Goal: Task Accomplishment & Management: Manage account settings

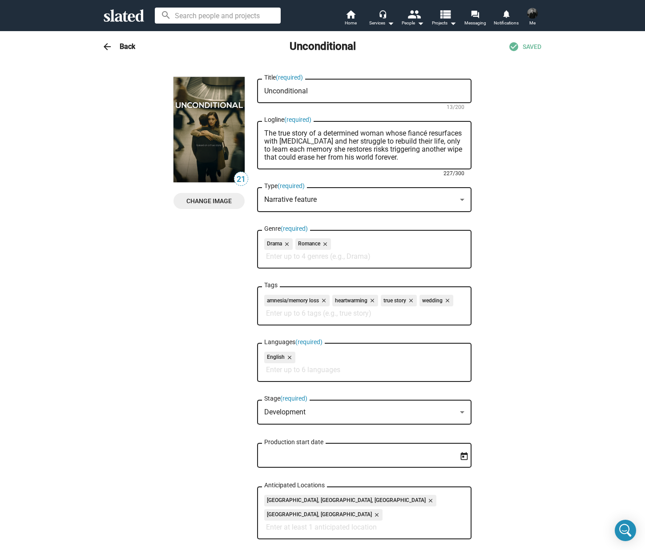
click at [289, 141] on textarea "The true story of a determined woman whose fiancé resurfaces with [MEDICAL_DATA…" at bounding box center [364, 145] width 200 height 32
paste textarea "resilient woman whose fiancé resurfaces with [MEDICAL_DATA] and her struggle to…"
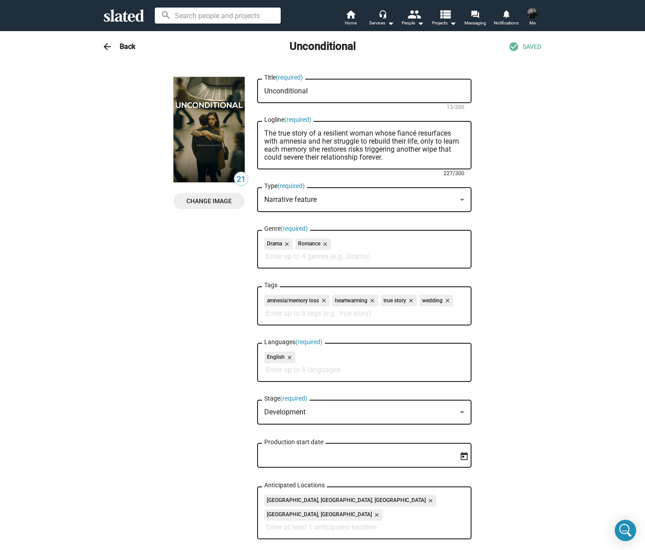
type textarea "The true story of a resilient woman whose fiancé resurfaces with amnesia and he…"
click at [121, 48] on h3 "Back" at bounding box center [128, 46] width 16 height 9
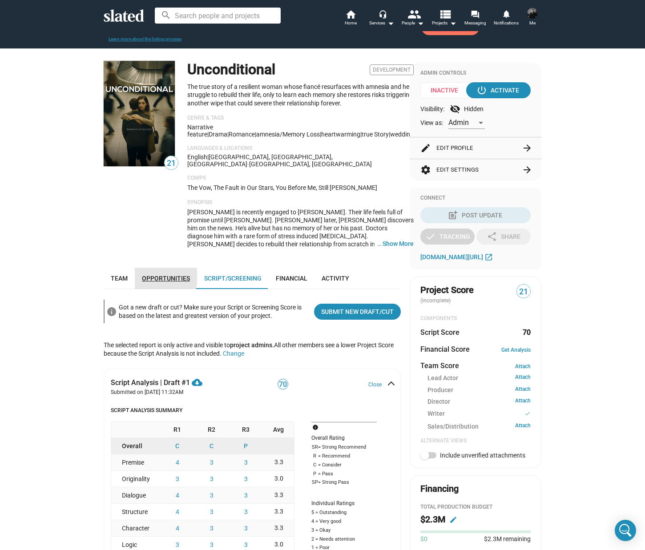
click at [146, 275] on span "Opportunities" at bounding box center [166, 278] width 48 height 7
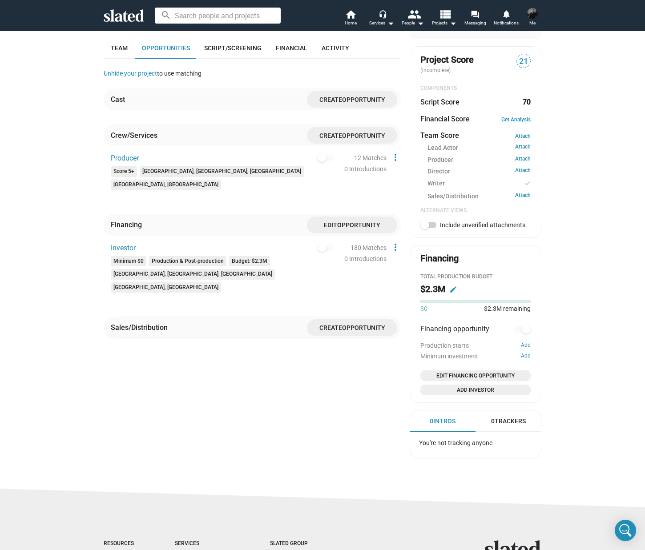
scroll to position [202, 0]
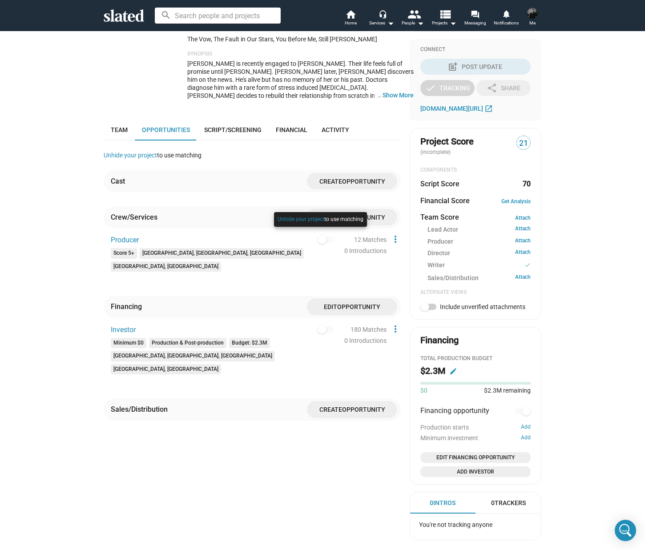
click at [320, 233] on div at bounding box center [320, 228] width 97 height 37
click at [393, 234] on mat-icon "more_vert" at bounding box center [395, 239] width 11 height 11
click at [403, 247] on button "Edit" at bounding box center [412, 248] width 50 height 14
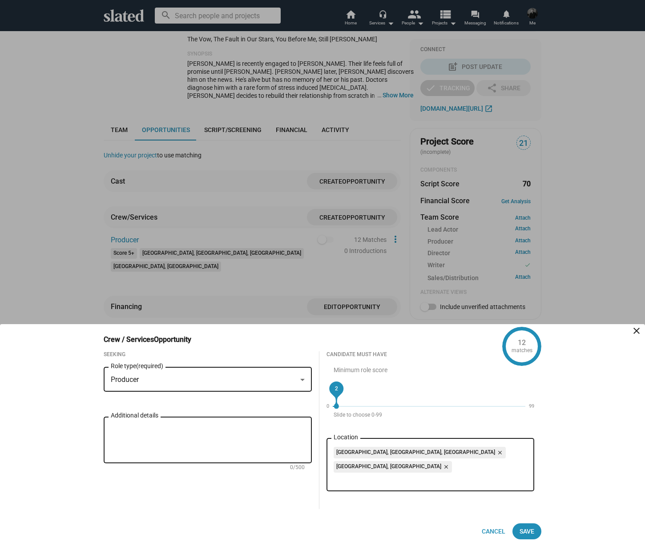
drag, startPoint x: 345, startPoint y: 402, endPoint x: 332, endPoint y: 401, distance: 13.0
click at [333, 393] on span "2" at bounding box center [336, 388] width 6 height 9
drag, startPoint x: 335, startPoint y: 405, endPoint x: 339, endPoint y: 406, distance: 4.5
click at [339, 393] on span "4" at bounding box center [340, 388] width 6 height 9
click at [495, 457] on mat-icon "close" at bounding box center [499, 453] width 8 height 8
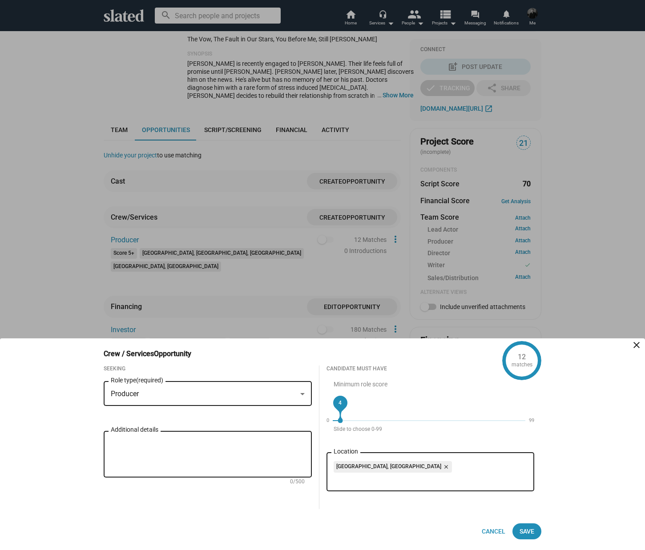
click at [441, 465] on mat-icon "close" at bounding box center [445, 467] width 8 height 8
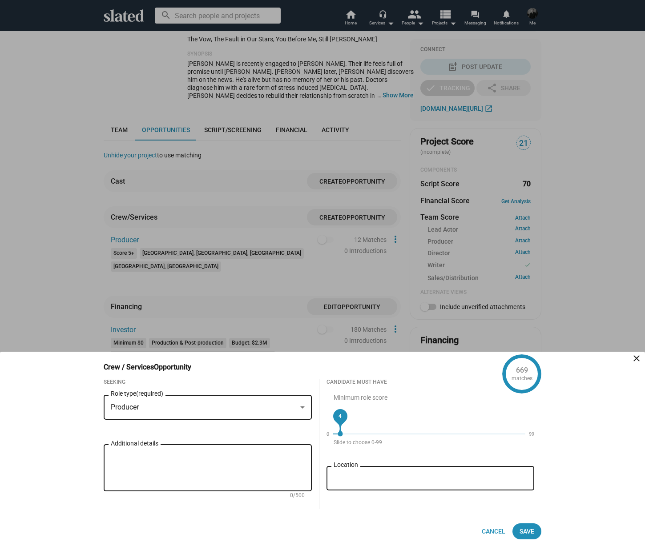
click at [231, 405] on div "Producer" at bounding box center [204, 407] width 186 height 9
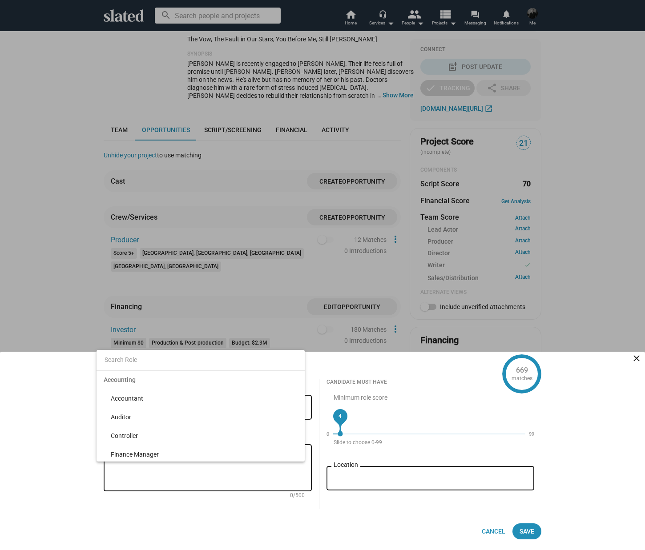
click at [86, 405] on div at bounding box center [322, 275] width 645 height 550
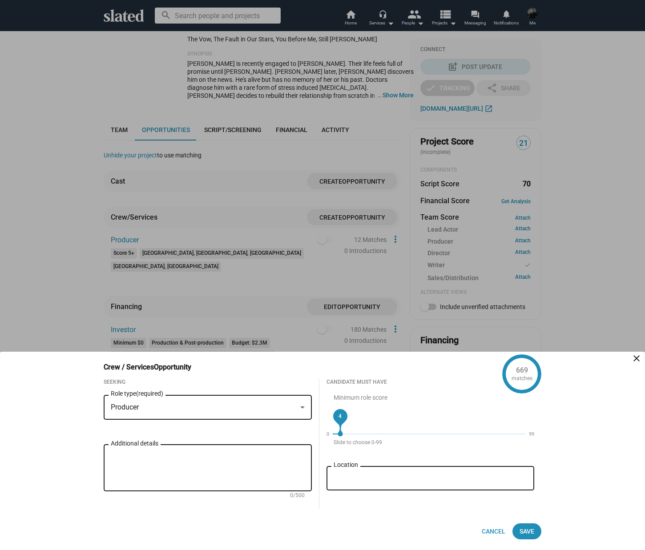
click at [126, 457] on textarea "Additional details" at bounding box center [208, 468] width 194 height 32
paste textarea "I am really looking for is a hands-on passionate producer to shepherd the proje…"
drag, startPoint x: 222, startPoint y: 456, endPoint x: 154, endPoint y: 455, distance: 68.0
click at [154, 455] on textarea "Looking for a I am really looking for is a hands-on passionate producer to shep…" at bounding box center [208, 468] width 194 height 32
click at [271, 455] on textarea "Looking for a creative who connects with the story to be a hands-on shepherd fo…" at bounding box center [208, 468] width 194 height 32
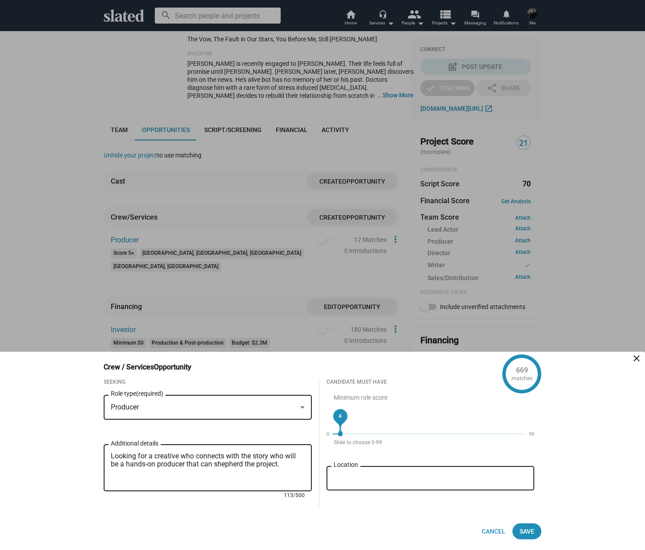
drag, startPoint x: 194, startPoint y: 457, endPoint x: 182, endPoint y: 455, distance: 12.1
click at [182, 455] on textarea "Looking for a creative who connects with the story who will be a hands-on produ…" at bounding box center [208, 468] width 194 height 32
click at [268, 455] on textarea "Looking for a creative that connects with the story who will be a hands-on prod…" at bounding box center [208, 468] width 194 height 32
drag, startPoint x: 284, startPoint y: 457, endPoint x: 304, endPoint y: 457, distance: 19.6
click at [304, 457] on textarea "Looking for a creative that connects with the story and will be a hands-on prod…" at bounding box center [208, 468] width 194 height 32
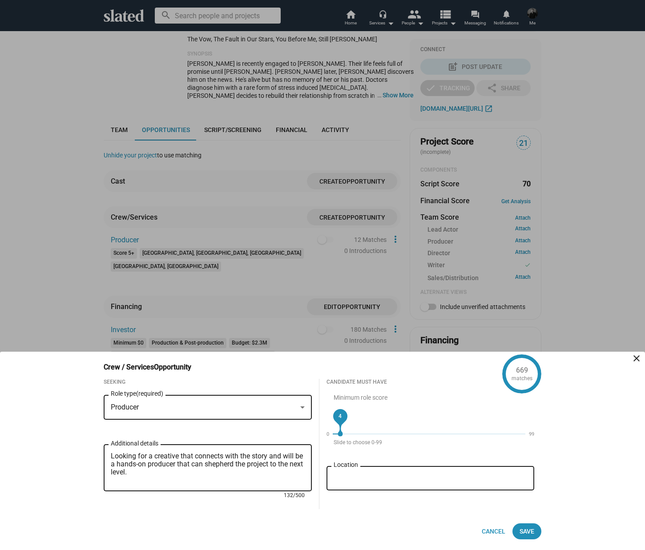
drag, startPoint x: 202, startPoint y: 465, endPoint x: 271, endPoint y: 457, distance: 69.4
click at [271, 457] on textarea "Looking for a creative that connects with the story and will be a hands-on prod…" at bounding box center [208, 468] width 194 height 32
click at [257, 470] on textarea "Looking for a creative that connects with the story and will be a hands-on prod…" at bounding box center [208, 468] width 194 height 32
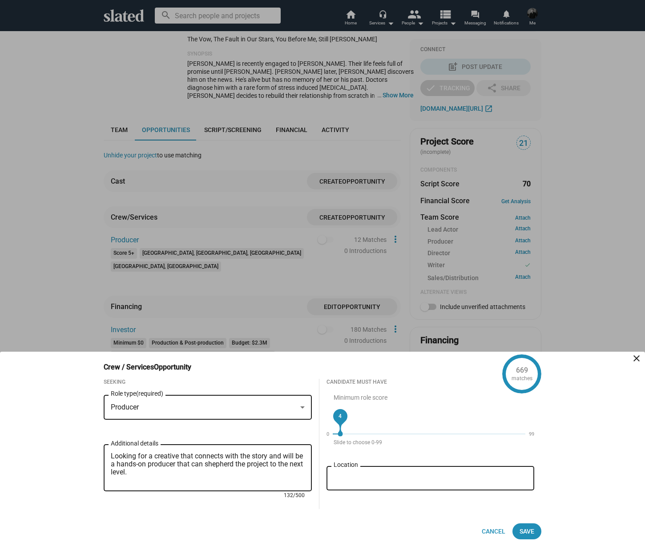
click at [257, 470] on textarea "Looking for a creative that connects with the story and will be a hands-on prod…" at bounding box center [208, 468] width 194 height 32
paste textarea "partner who connects deeply with the story and can serve as a hands-on producer…"
drag, startPoint x: 251, startPoint y: 456, endPoint x: 275, endPoint y: 456, distance: 24.0
click at [275, 456] on textarea "Looking for a creative partner who connects deeply with the story and can serve…" at bounding box center [208, 468] width 194 height 32
type textarea "Looking for a creative partner who connects with the story and can serve as a h…"
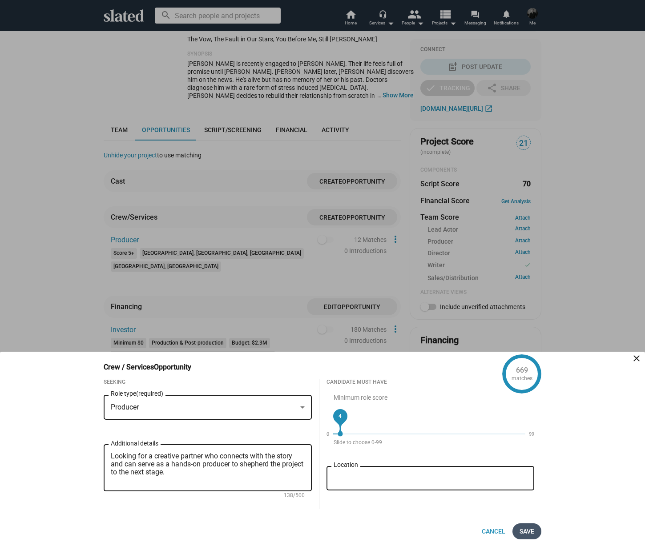
click at [525, 530] on span "Save" at bounding box center [526, 531] width 15 height 16
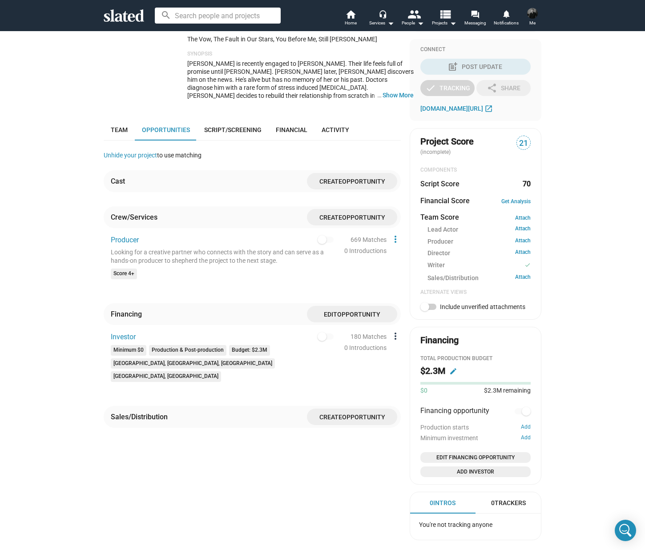
click at [390, 331] on mat-icon "more_vert" at bounding box center [395, 336] width 11 height 11
click at [394, 345] on button "Edit" at bounding box center [412, 345] width 50 height 14
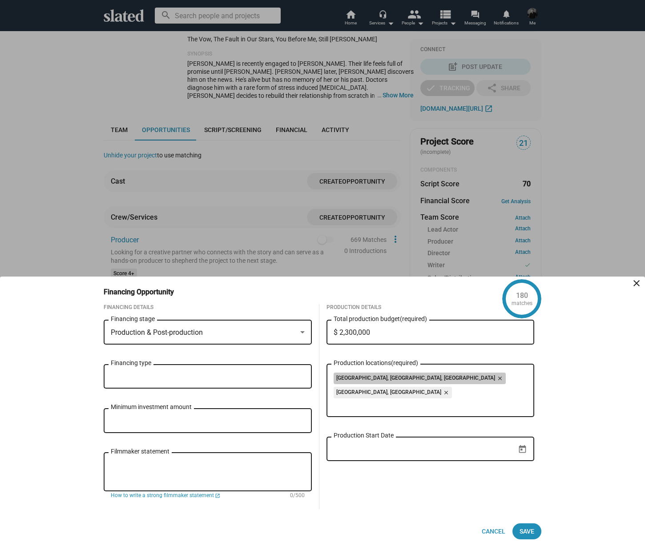
click at [472, 376] on div "[GEOGRAPHIC_DATA], [GEOGRAPHIC_DATA], [GEOGRAPHIC_DATA] close [GEOGRAPHIC_DATA]…" at bounding box center [430, 387] width 194 height 28
click at [470, 401] on input "Production locations (required)" at bounding box center [432, 405] width 194 height 8
type input "los ane"
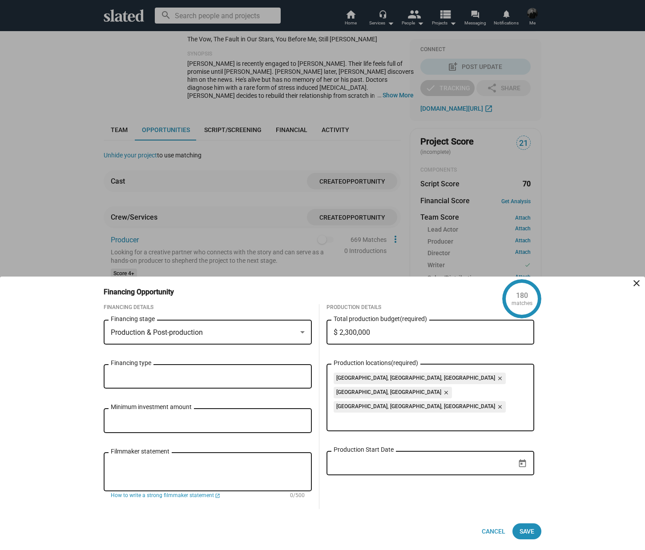
click at [262, 381] on div "Financing type" at bounding box center [208, 375] width 194 height 26
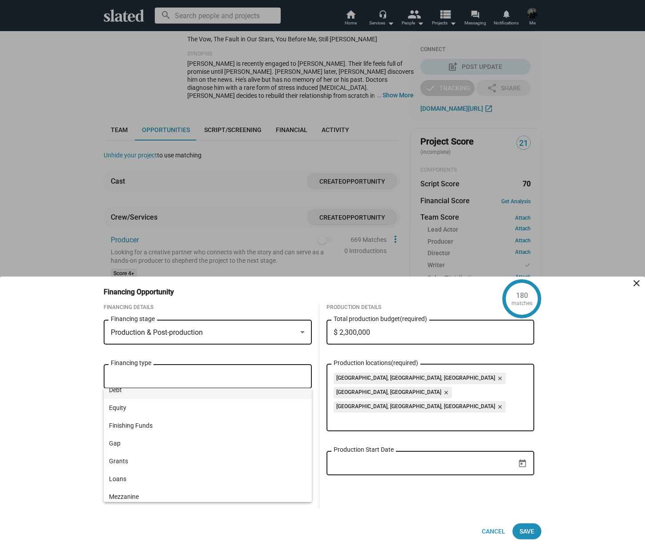
scroll to position [40, 0]
click at [382, 509] on div "Financing Details Production & Post-production Financing stage Financing type M…" at bounding box center [318, 413] width 445 height 219
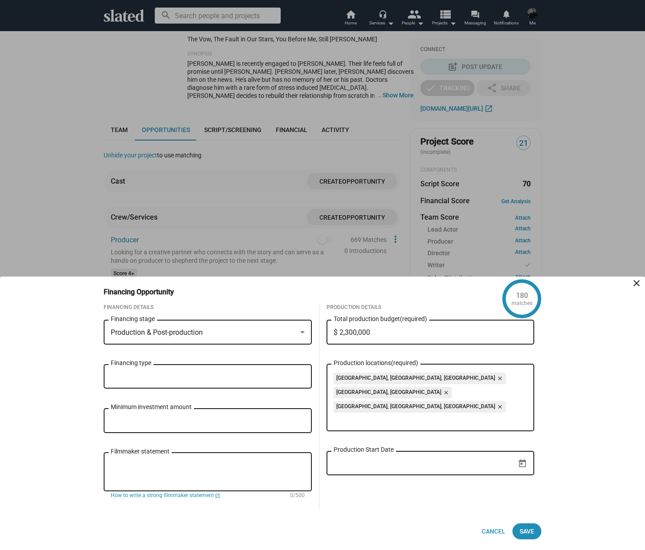
click at [248, 336] on div "Production & Post-production" at bounding box center [204, 332] width 186 height 9
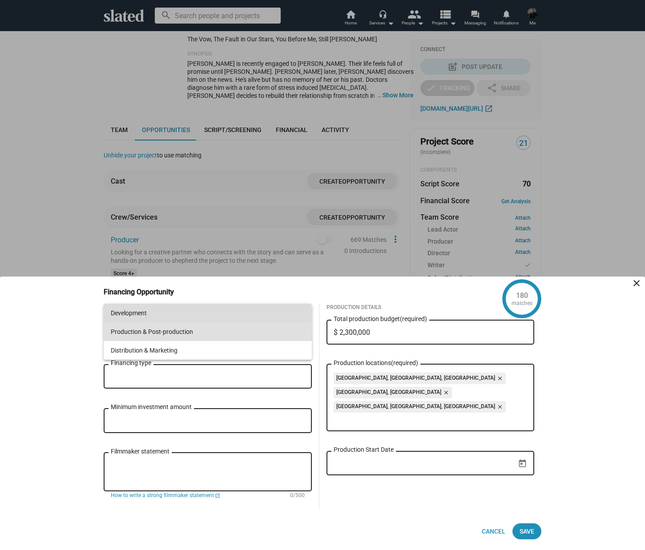
click at [153, 314] on span "Development" at bounding box center [208, 313] width 194 height 19
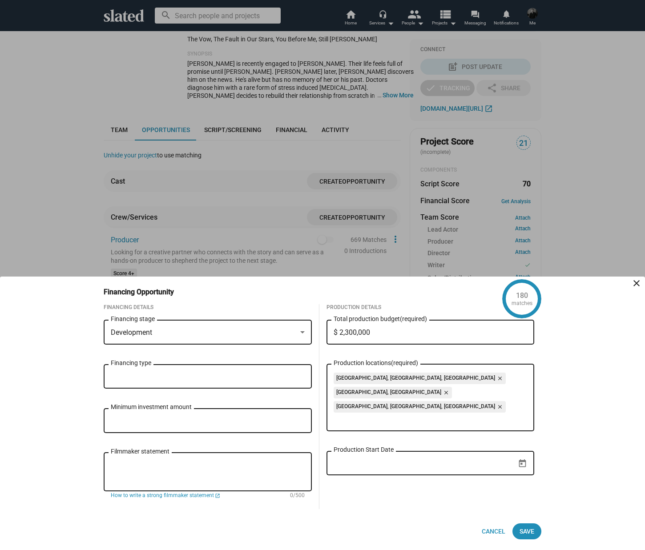
click at [178, 340] on div "Development Financing stage" at bounding box center [208, 331] width 194 height 26
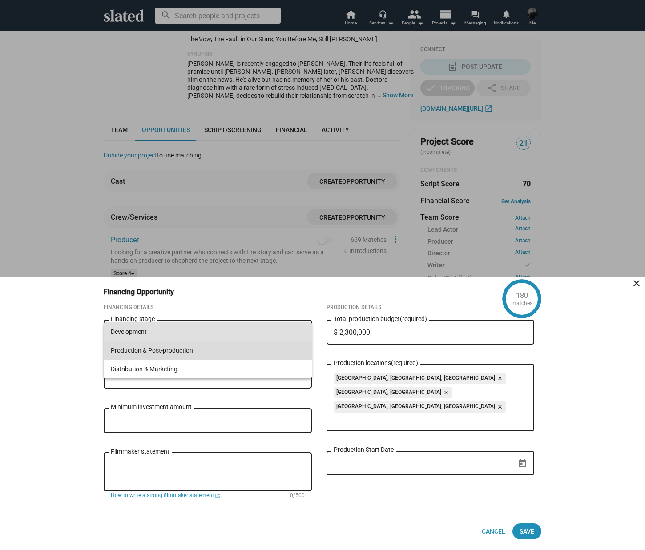
click at [172, 353] on span "Production & Post-production" at bounding box center [208, 350] width 194 height 19
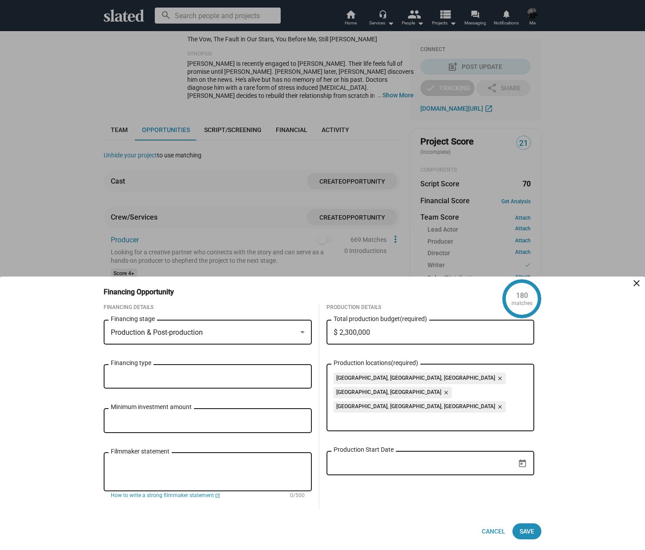
click at [192, 419] on input "Minimum investment amount" at bounding box center [208, 421] width 194 height 8
click at [201, 420] on input "$ 100" at bounding box center [208, 421] width 194 height 8
click at [169, 419] on input "$ 100,000" at bounding box center [208, 421] width 194 height 8
click at [169, 418] on input "$ 100,000" at bounding box center [208, 421] width 194 height 8
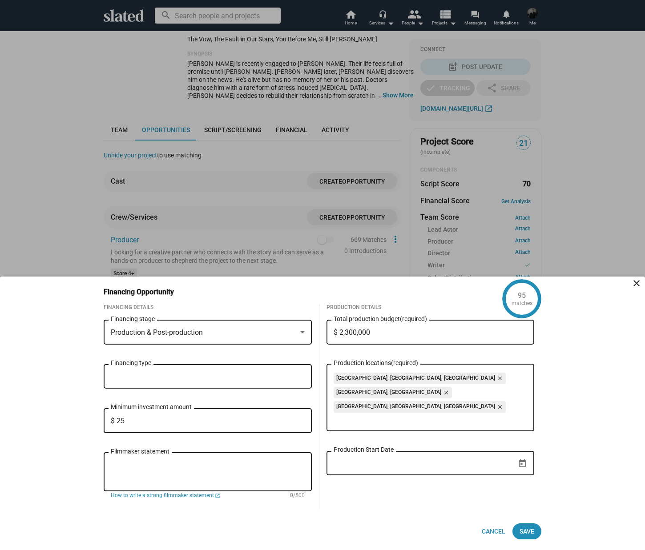
type input "$ 2"
click at [353, 466] on div "Production Details $ 2,300,000 Total production budget (required) [GEOGRAPHIC_D…" at bounding box center [430, 406] width 222 height 205
drag, startPoint x: 128, startPoint y: 421, endPoint x: 120, endPoint y: 420, distance: 8.5
click at [120, 420] on input "$ 125,000" at bounding box center [208, 421] width 194 height 8
type input "$ 100,000"
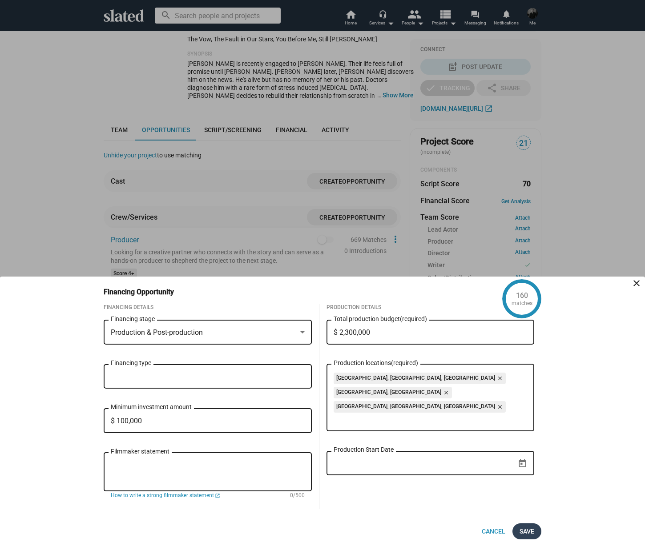
click at [522, 530] on span "Save" at bounding box center [526, 531] width 15 height 16
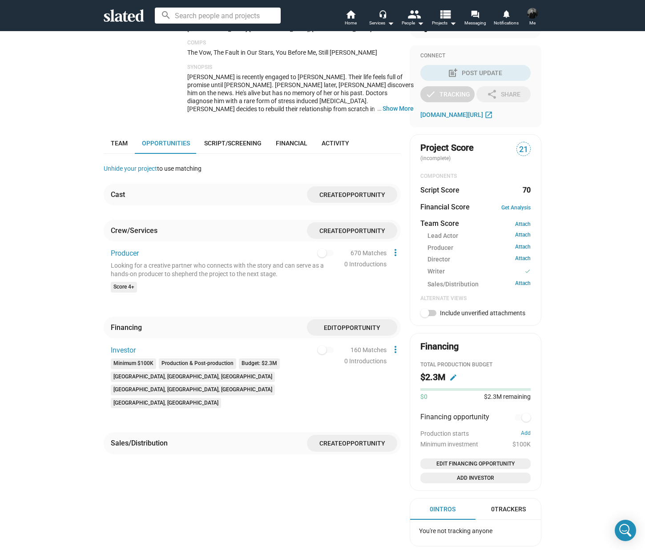
scroll to position [135, 0]
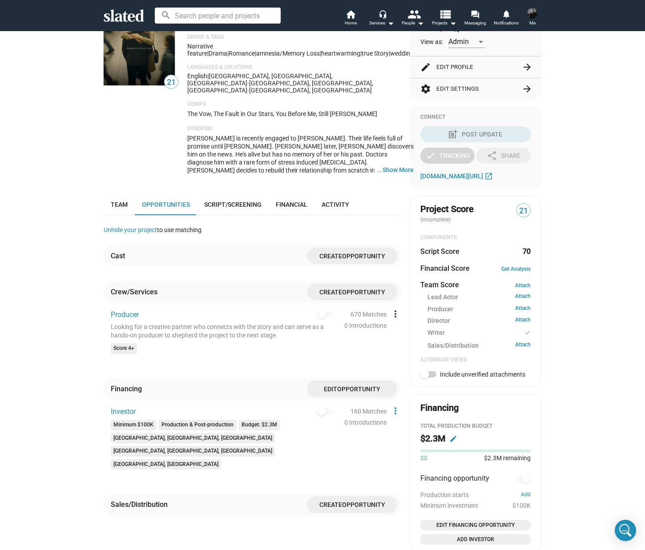
click at [392, 309] on mat-icon "more_vert" at bounding box center [395, 314] width 11 height 11
click at [405, 312] on button "Edit" at bounding box center [412, 316] width 50 height 14
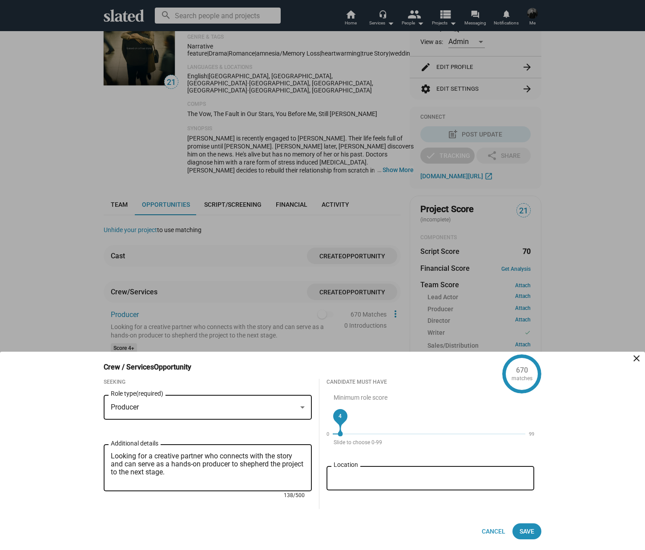
drag, startPoint x: 195, startPoint y: 474, endPoint x: 134, endPoint y: 474, distance: 60.5
click at [134, 474] on textarea "Looking for a creative partner who connects with the story and can serve as a h…" at bounding box center [208, 468] width 194 height 32
type textarea "Looking for a creative partner who connects with the story and can serve as a h…"
click at [531, 526] on span "Save" at bounding box center [526, 531] width 15 height 16
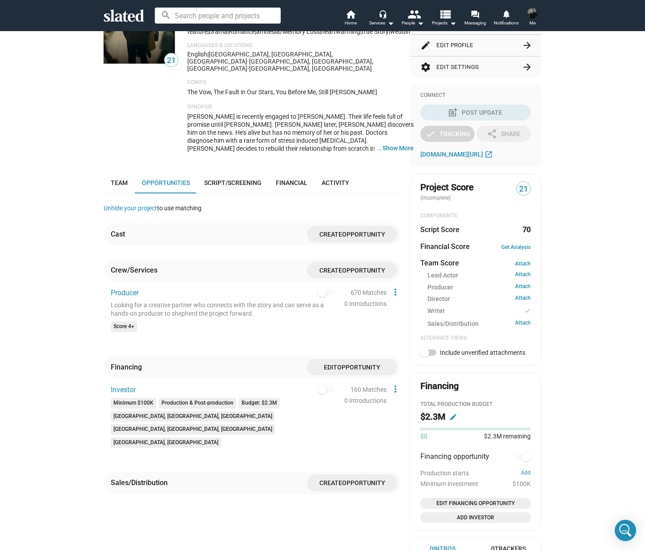
scroll to position [74, 0]
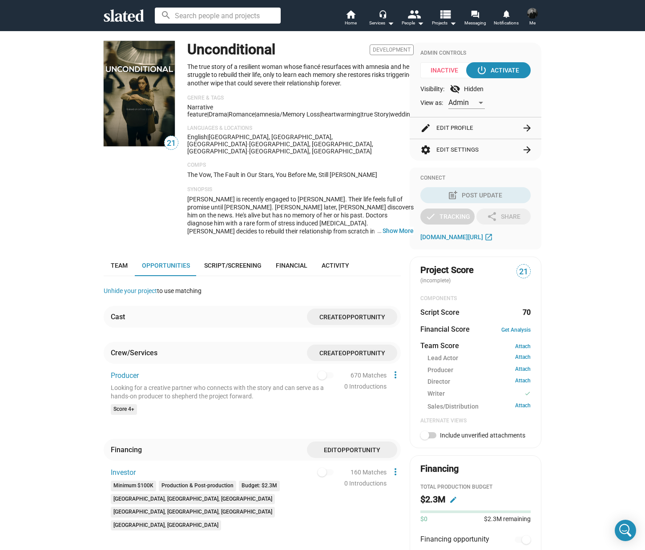
click at [357, 309] on span "Create Opportunity" at bounding box center [352, 317] width 76 height 16
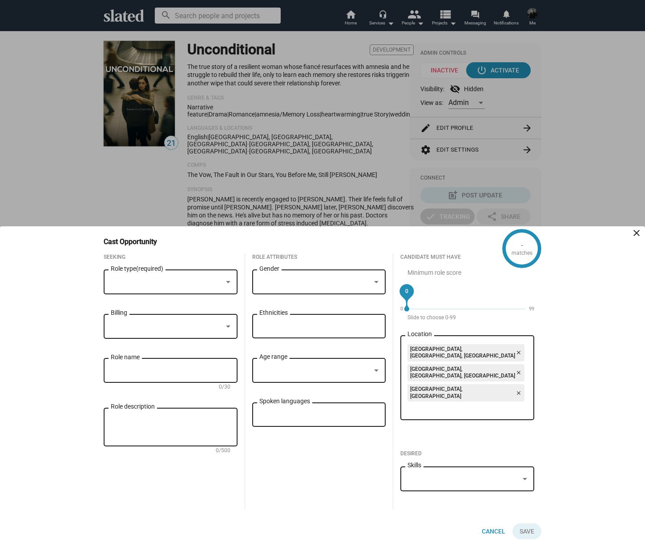
click at [205, 287] on div at bounding box center [167, 282] width 112 height 9
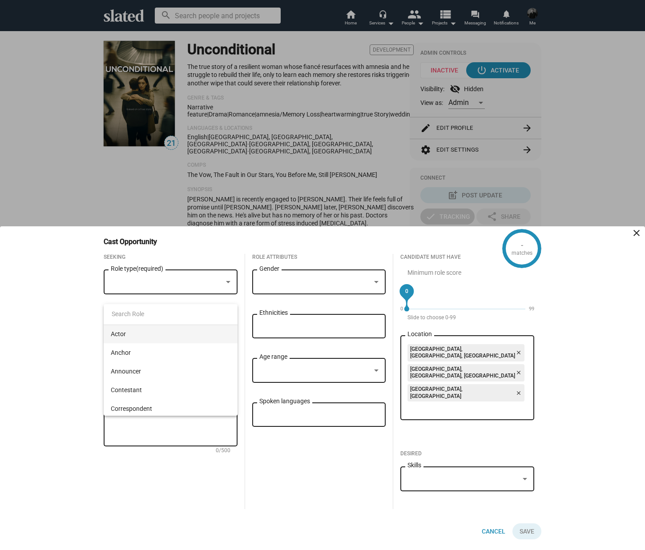
click at [178, 335] on span "Actor" at bounding box center [171, 334] width 120 height 19
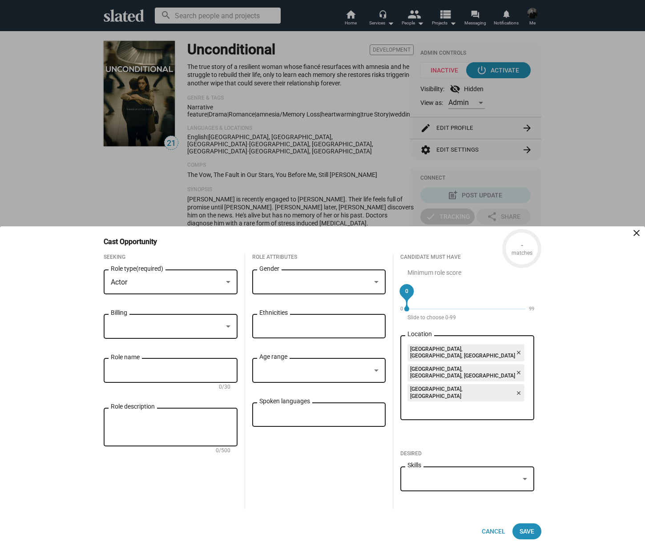
click at [290, 294] on div "Gender" at bounding box center [319, 281] width 120 height 26
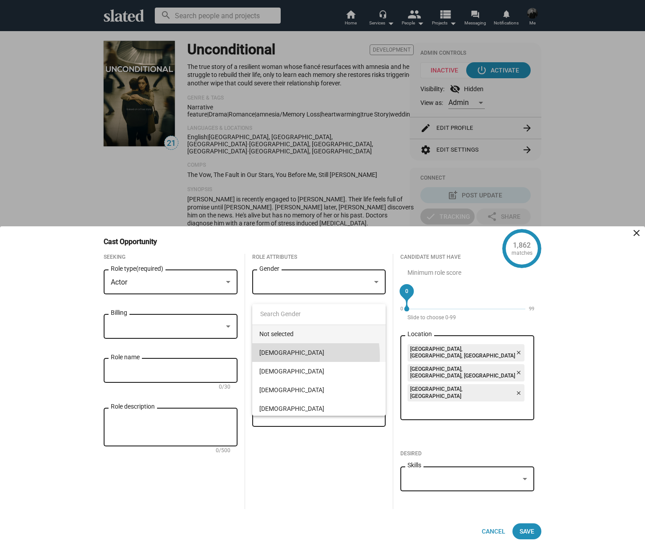
click at [288, 356] on span "[DEMOGRAPHIC_DATA]" at bounding box center [319, 352] width 120 height 19
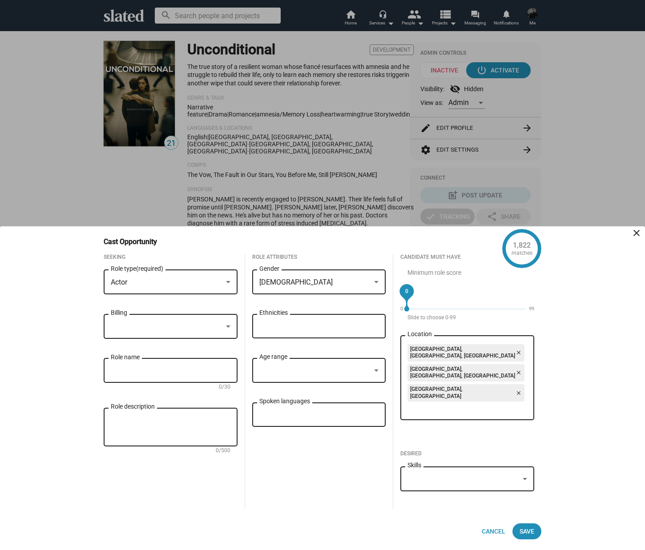
click at [200, 331] on div at bounding box center [167, 326] width 112 height 9
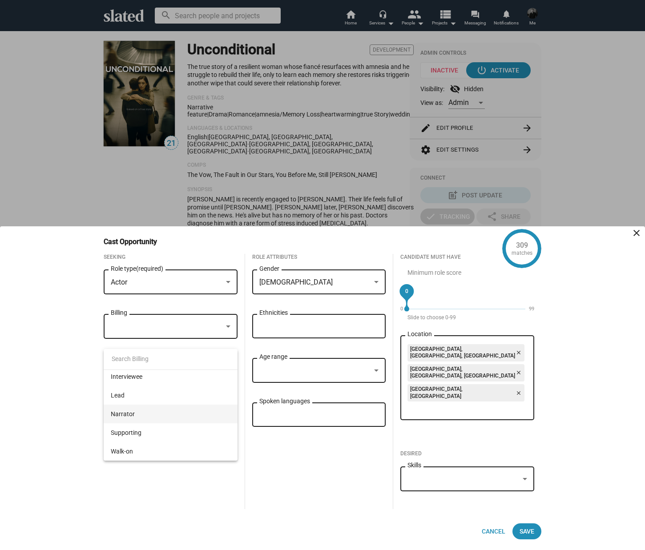
scroll to position [56, 0]
click at [128, 400] on span "Lead" at bounding box center [171, 397] width 120 height 19
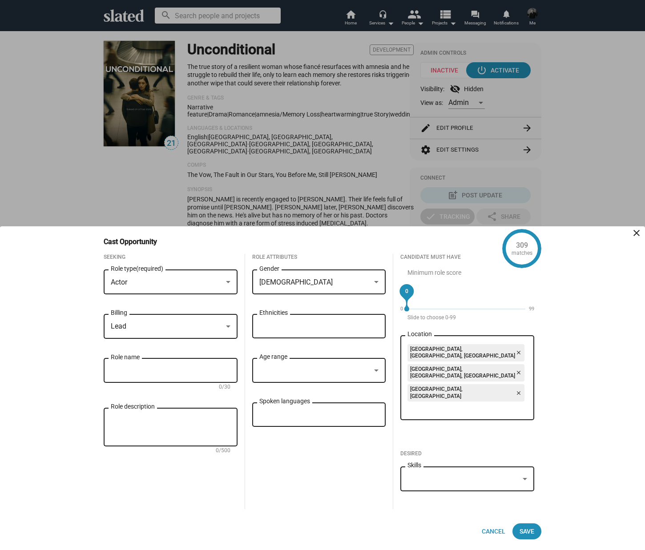
click at [274, 338] on div "Ethnicities" at bounding box center [319, 325] width 120 height 26
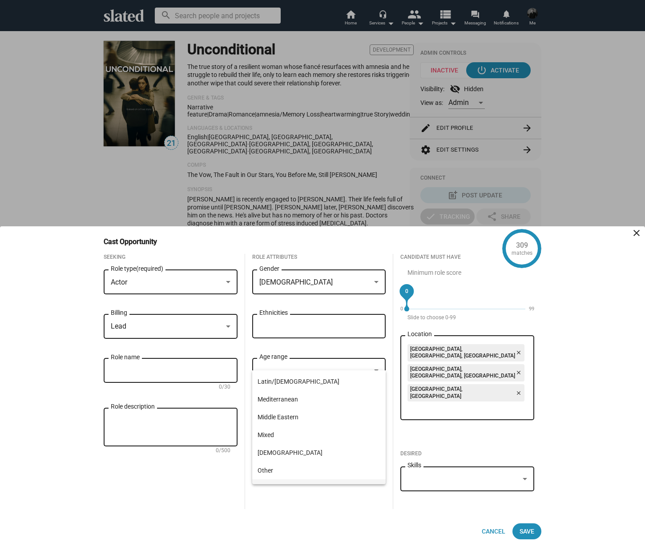
scroll to position [13, 0]
click at [296, 417] on span "Caucasian" at bounding box center [318, 420] width 123 height 18
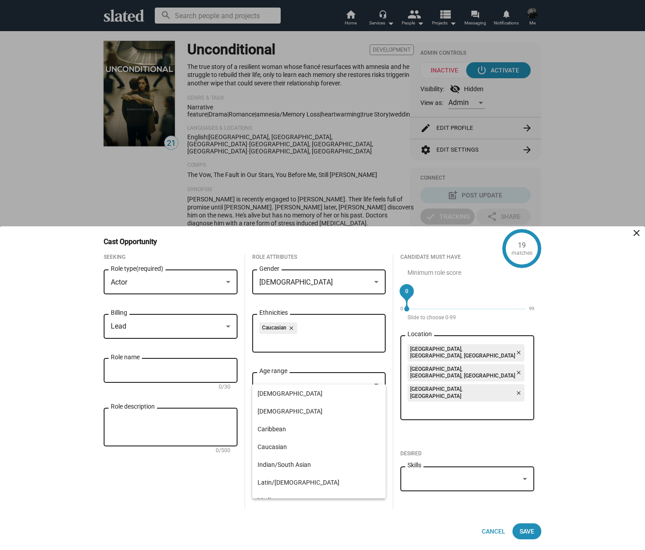
click at [135, 383] on div "Role name" at bounding box center [171, 370] width 120 height 26
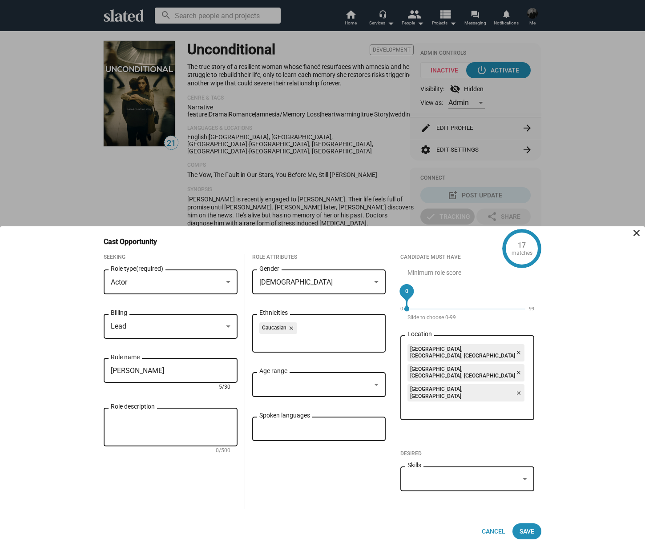
type input "[PERSON_NAME]"
click at [347, 397] on div "Age range" at bounding box center [319, 384] width 120 height 26
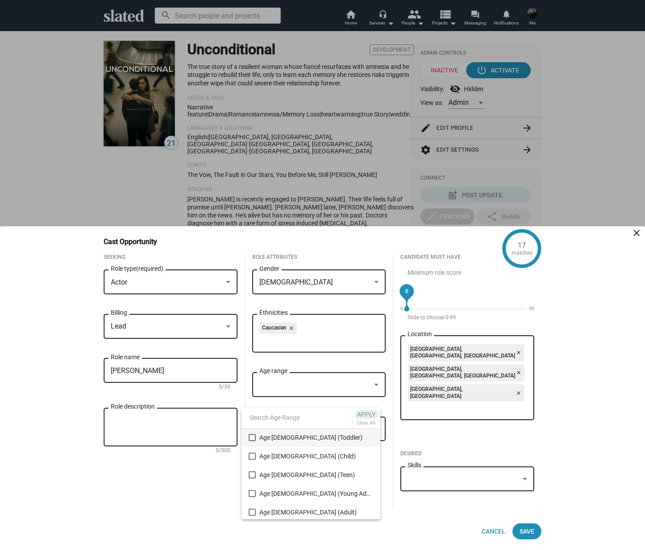
scroll to position [40, 0]
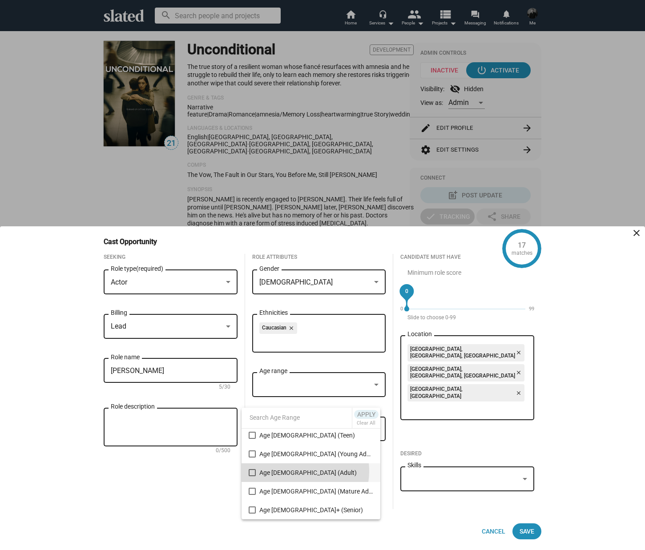
click at [296, 471] on span "Age [DEMOGRAPHIC_DATA] (Adult)" at bounding box center [316, 472] width 114 height 19
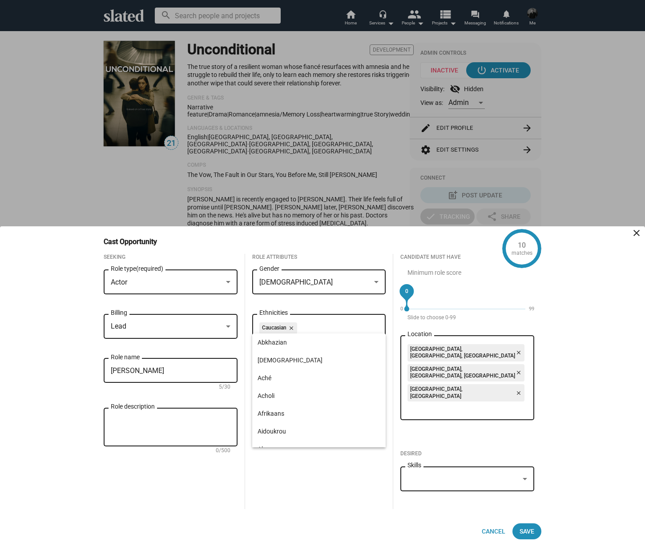
click at [317, 433] on input "Spoken languages" at bounding box center [321, 429] width 120 height 8
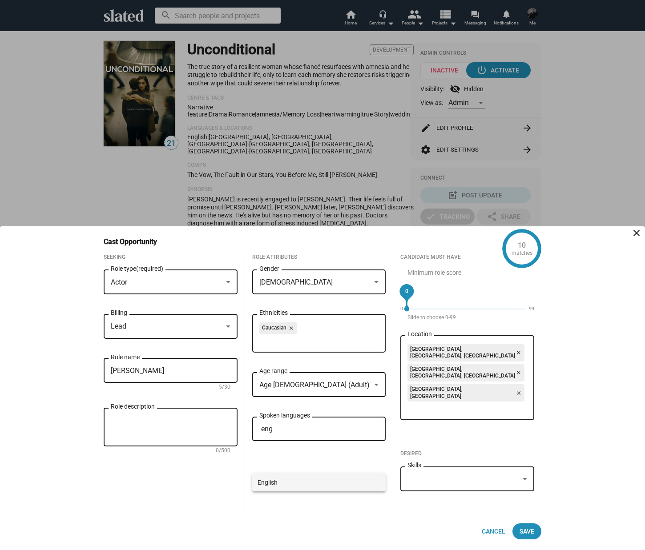
type input "eng"
click at [276, 483] on span "English" at bounding box center [318, 482] width 123 height 18
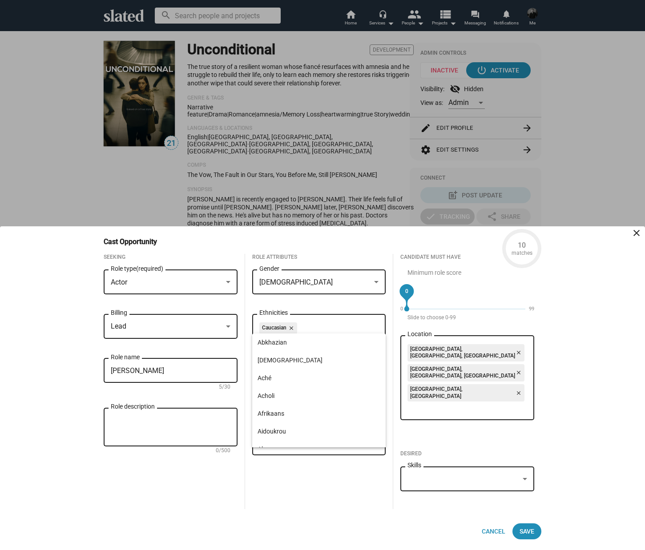
click at [531, 478] on div "Skills" at bounding box center [467, 478] width 134 height 26
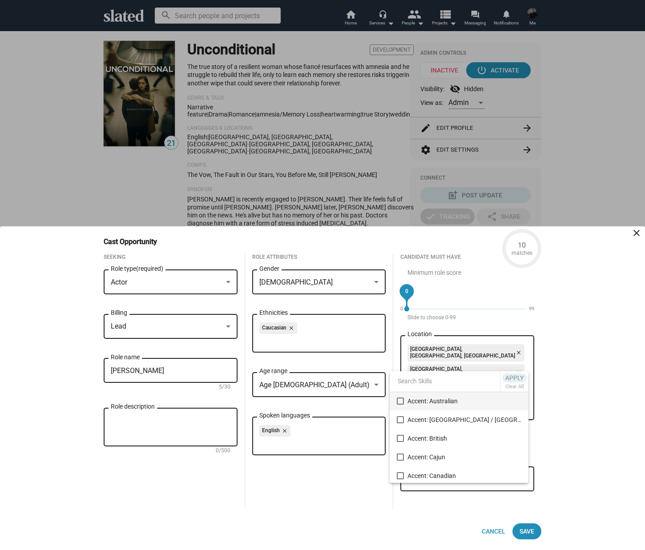
click at [579, 442] on div at bounding box center [322, 275] width 645 height 550
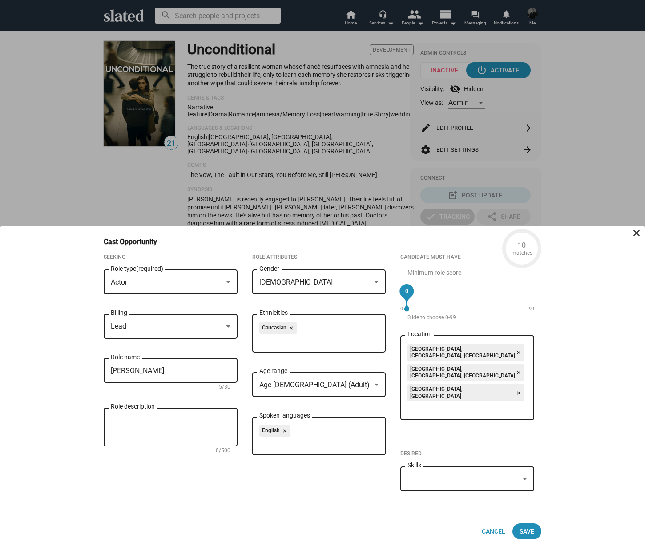
click at [162, 446] on div "Role description" at bounding box center [171, 426] width 120 height 40
click at [208, 439] on textarea "Role description" at bounding box center [171, 427] width 120 height 24
paste textarea "She is the anchor of a relationship knocked off course. Her strength isn’t flas…"
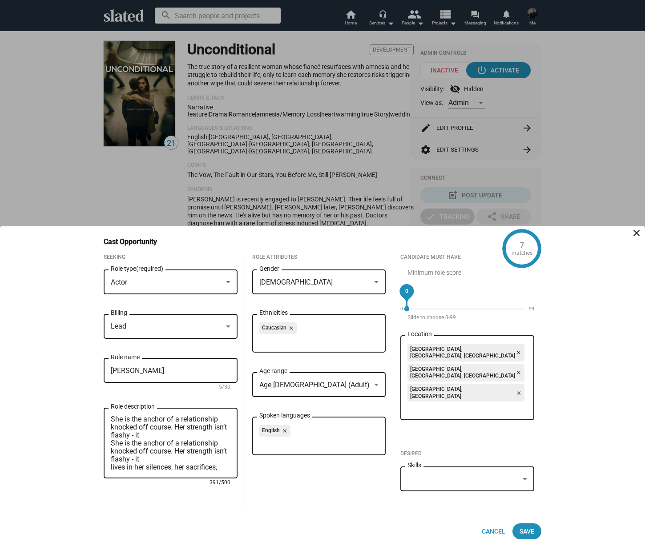
drag, startPoint x: 156, startPoint y: 471, endPoint x: 109, endPoint y: 455, distance: 49.3
click at [109, 455] on div "She is the anchor of a relationship knocked off course. Her strength isn’t flas…" at bounding box center [171, 442] width 134 height 72
click at [111, 462] on textarea "She is the anchor of a relationship knocked off course. Her strength isn’t flas…" at bounding box center [171, 443] width 120 height 56
drag, startPoint x: 219, startPoint y: 464, endPoint x: 105, endPoint y: 461, distance: 113.8
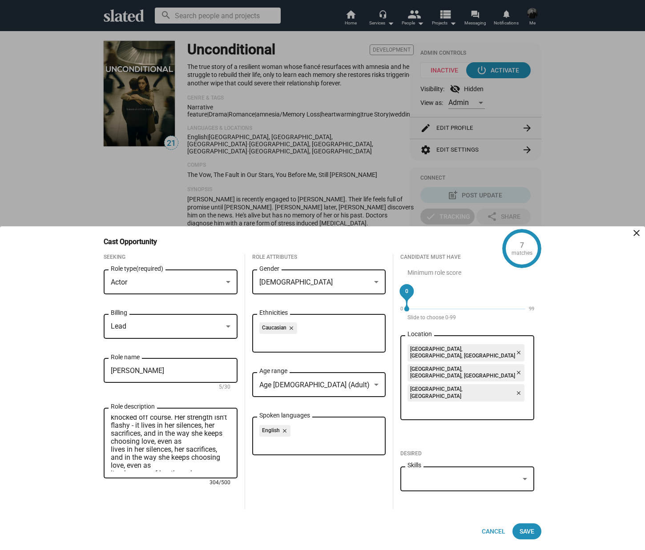
click at [105, 461] on div "She is the anchor of a relationship knocked off course. Her strength isn’t flas…" at bounding box center [171, 442] width 134 height 72
drag, startPoint x: 160, startPoint y: 480, endPoint x: 188, endPoint y: 452, distance: 39.0
click at [188, 452] on textarea "She is the anchor of a relationship knocked off course. Her strength isn’t flas…" at bounding box center [171, 443] width 120 height 56
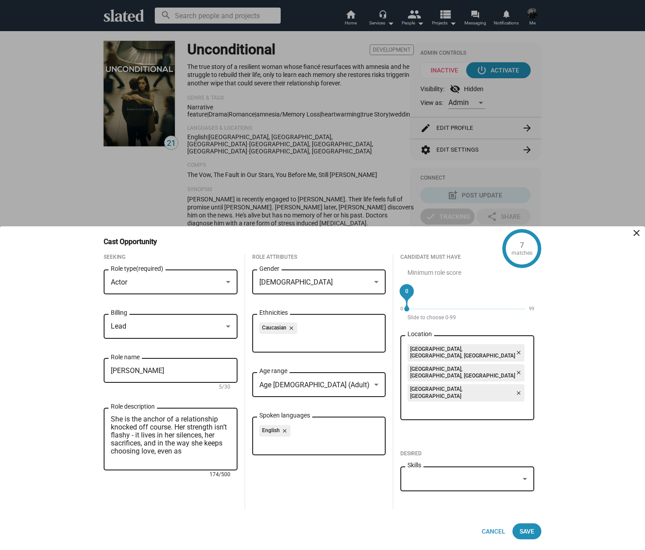
click at [193, 451] on textarea "She is the anchor of a relationship knocked off course. Her strength isn’t flas…" at bounding box center [171, 439] width 120 height 48
click at [111, 430] on textarea "She is the anchor of a relationship knocked off course. Her strength isn’t flas…" at bounding box center [171, 443] width 120 height 56
type textarea "This is a portrait of someone heroic in the most human way. [PERSON_NAME] is th…"
drag, startPoint x: 408, startPoint y: 302, endPoint x: 401, endPoint y: 301, distance: 6.3
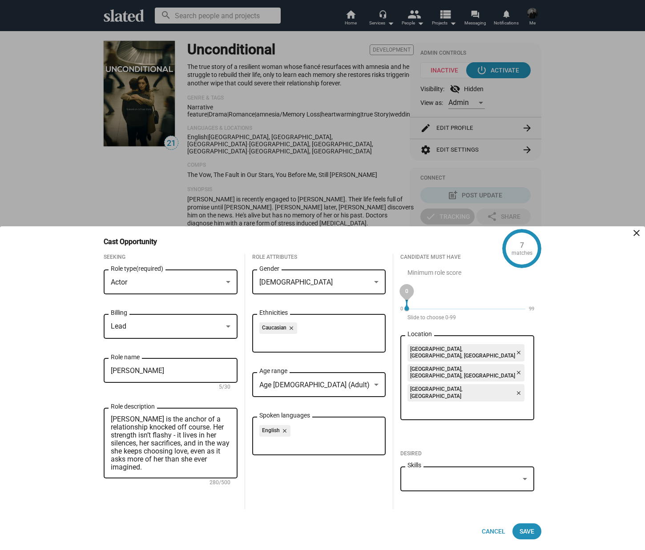
click at [401, 301] on div "0" at bounding box center [407, 291] width 20 height 20
click at [515, 369] on mat-icon "close" at bounding box center [518, 373] width 6 height 8
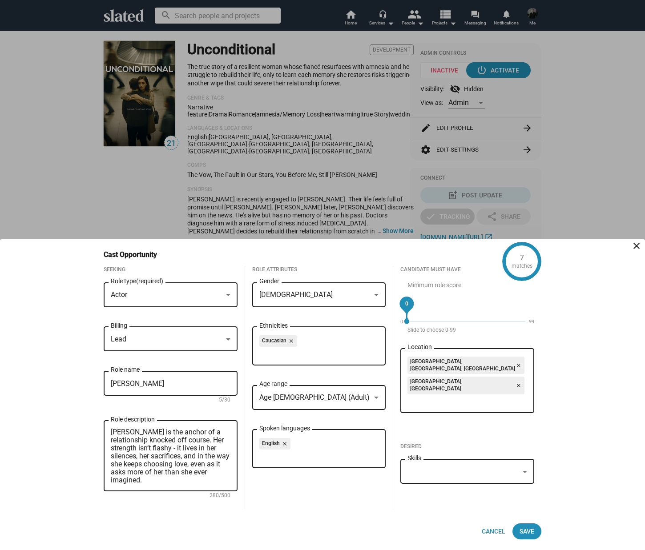
click at [513, 381] on mat-icon "close" at bounding box center [517, 385] width 8 height 8
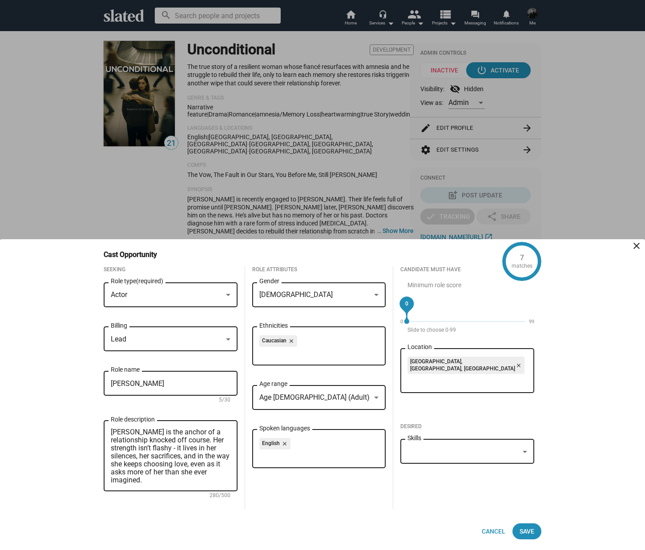
click at [515, 361] on mat-icon "close" at bounding box center [518, 365] width 6 height 8
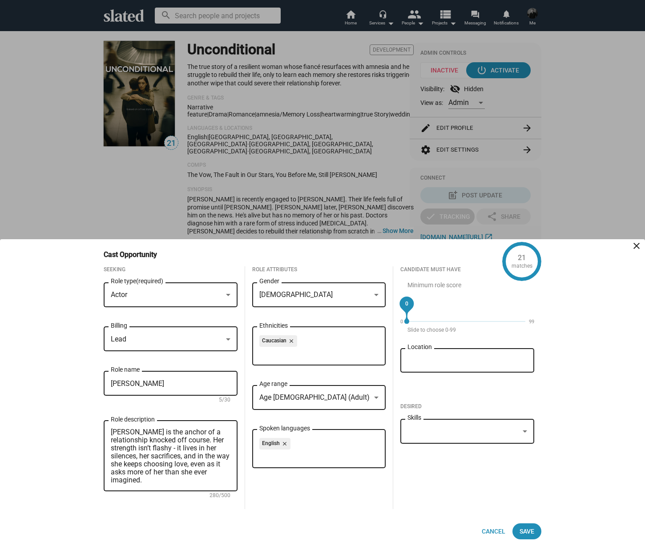
click at [290, 294] on div "[DEMOGRAPHIC_DATA]" at bounding box center [315, 294] width 112 height 9
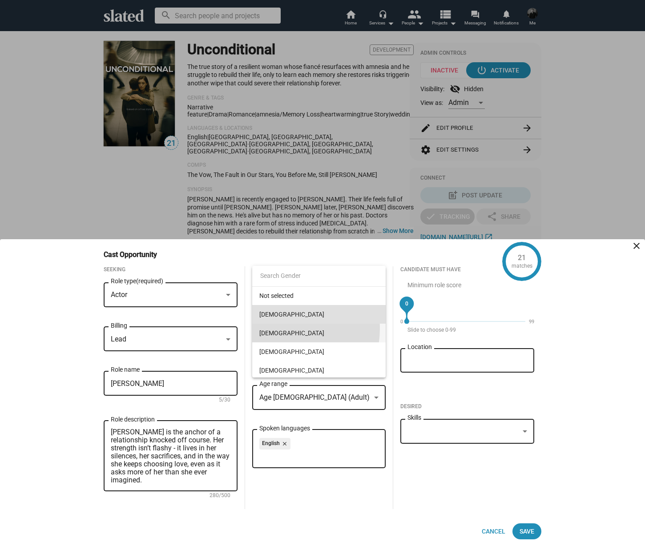
click at [280, 329] on span "[DEMOGRAPHIC_DATA]" at bounding box center [319, 333] width 120 height 19
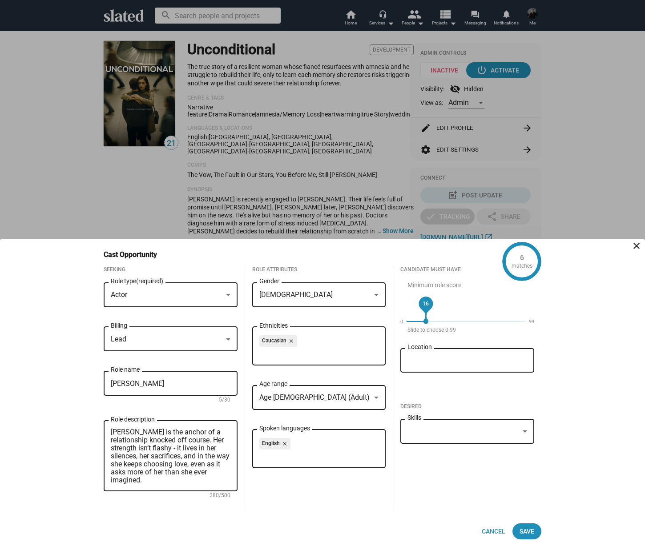
drag, startPoint x: 409, startPoint y: 310, endPoint x: 456, endPoint y: 309, distance: 46.2
click at [436, 309] on div "16" at bounding box center [426, 304] width 20 height 20
drag, startPoint x: 457, startPoint y: 308, endPoint x: 397, endPoint y: 305, distance: 60.1
click at [397, 305] on div "Candidate Must Have Minimum role score 0 0 99 Slide to choose 0-99 Location Des…" at bounding box center [467, 387] width 148 height 243
click at [285, 442] on mat-icon "close" at bounding box center [284, 444] width 8 height 8
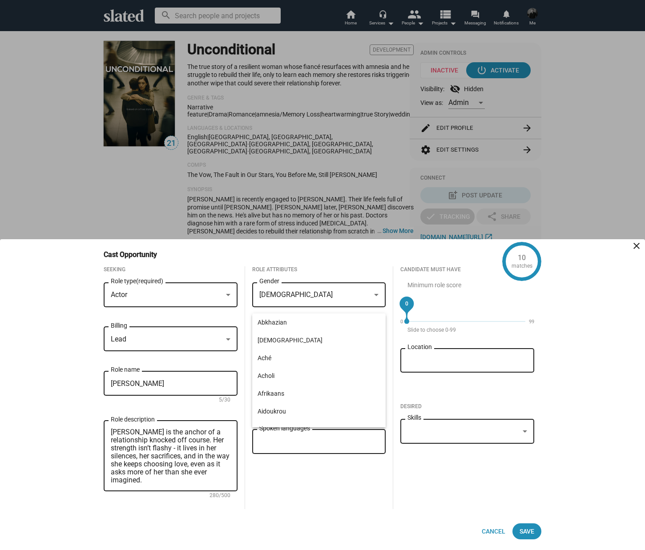
click at [323, 481] on div "Role Attributes [DEMOGRAPHIC_DATA] Gender Caucasian close Ethnicities Age [DEMO…" at bounding box center [319, 387] width 148 height 243
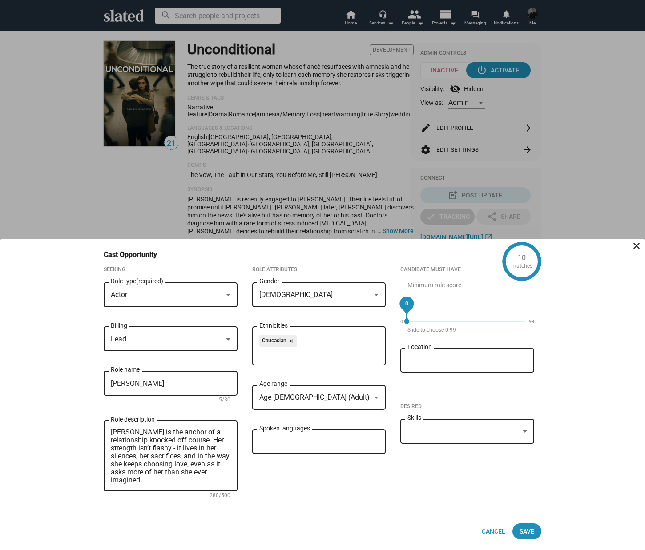
click at [212, 299] on div "Actor Role type (required)" at bounding box center [171, 294] width 120 height 26
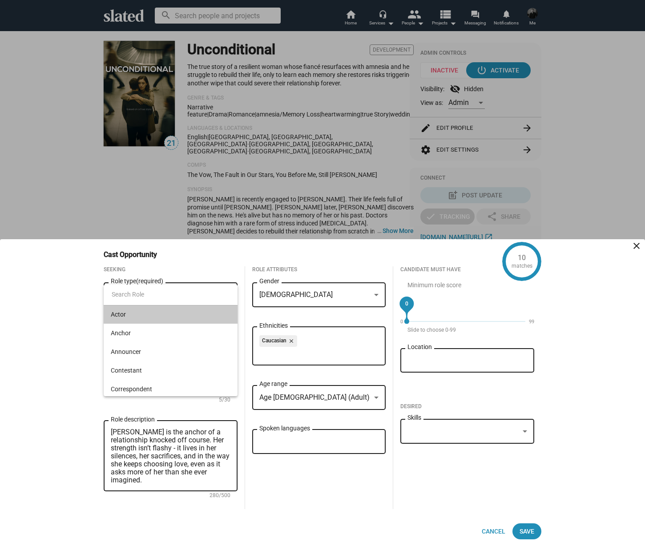
click at [195, 311] on span "Actor" at bounding box center [171, 314] width 120 height 19
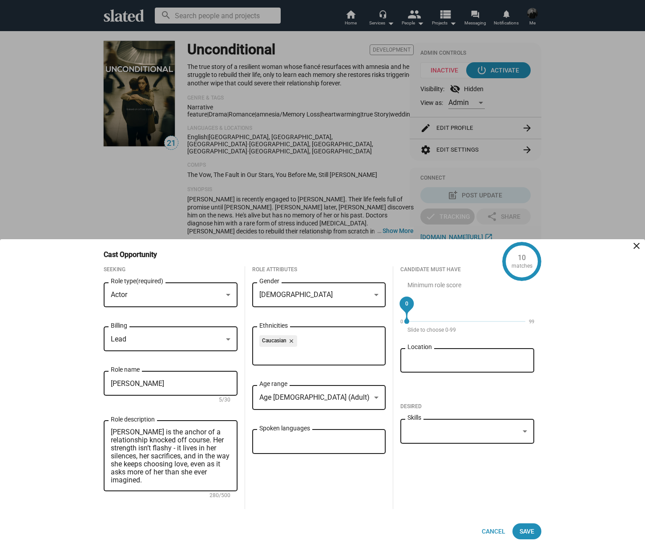
scroll to position [0, 0]
click at [306, 395] on span "Age [DEMOGRAPHIC_DATA] (Adult)" at bounding box center [314, 397] width 110 height 8
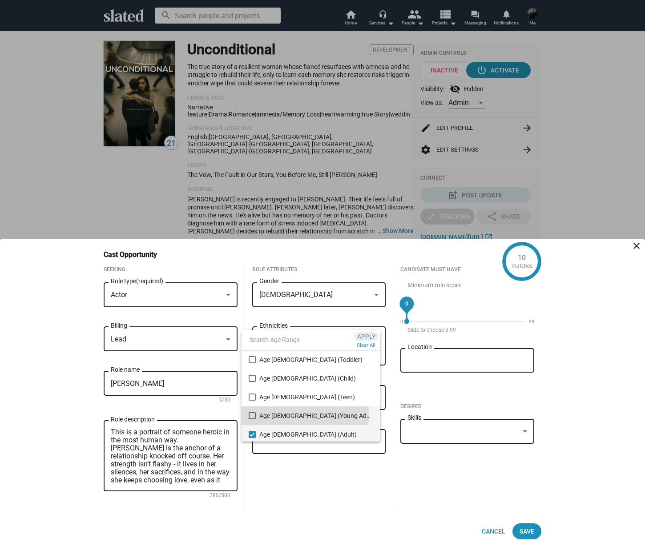
click at [250, 415] on mat-pseudo-checkbox at bounding box center [252, 415] width 7 height 7
click at [370, 495] on div at bounding box center [322, 275] width 645 height 550
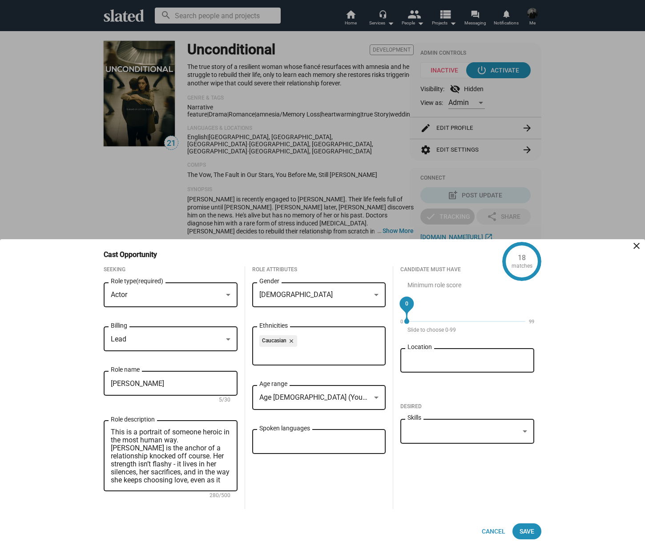
click at [340, 402] on div "Age [DEMOGRAPHIC_DATA] (Young Adult), Age [DEMOGRAPHIC_DATA] (Adult) Age range" at bounding box center [319, 396] width 120 height 26
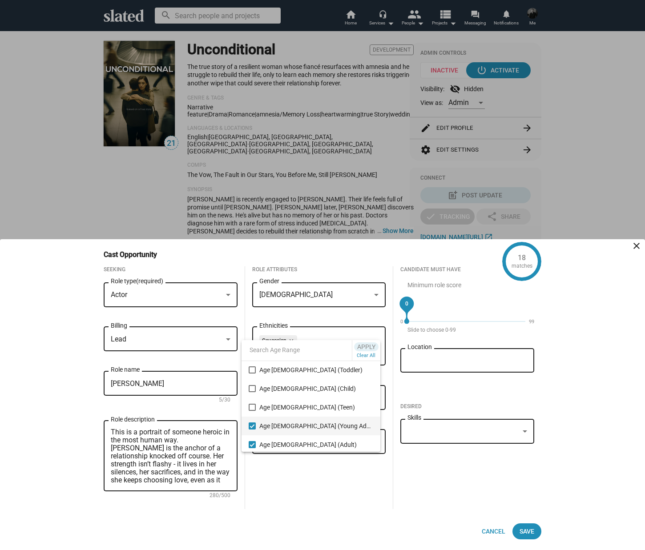
click at [531, 532] on div at bounding box center [322, 275] width 645 height 550
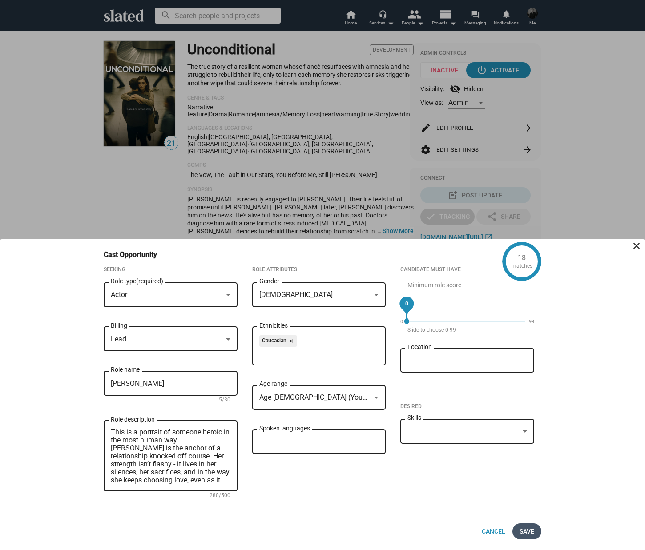
click at [530, 532] on span "Save" at bounding box center [526, 531] width 15 height 16
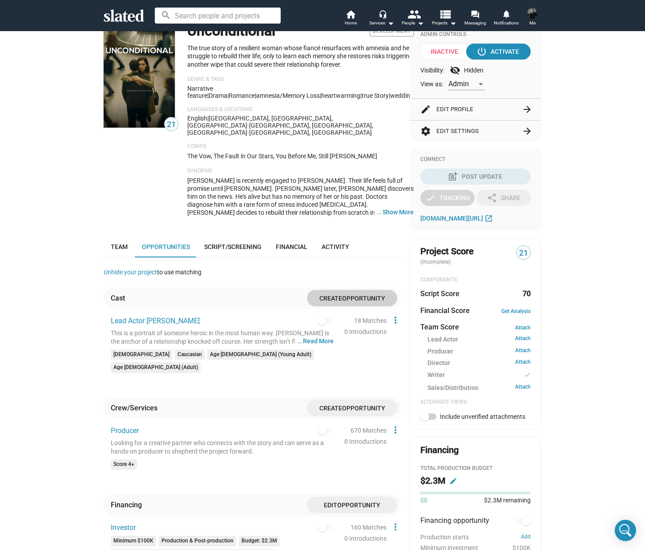
scroll to position [100, 0]
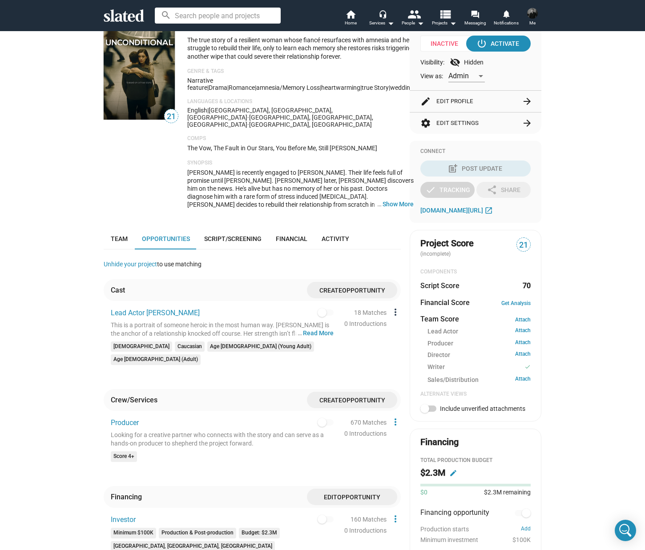
click at [392, 307] on mat-icon "more_vert" at bounding box center [395, 312] width 11 height 11
click at [327, 338] on div at bounding box center [322, 275] width 645 height 550
click at [343, 287] on span "Opportunity" at bounding box center [363, 290] width 43 height 7
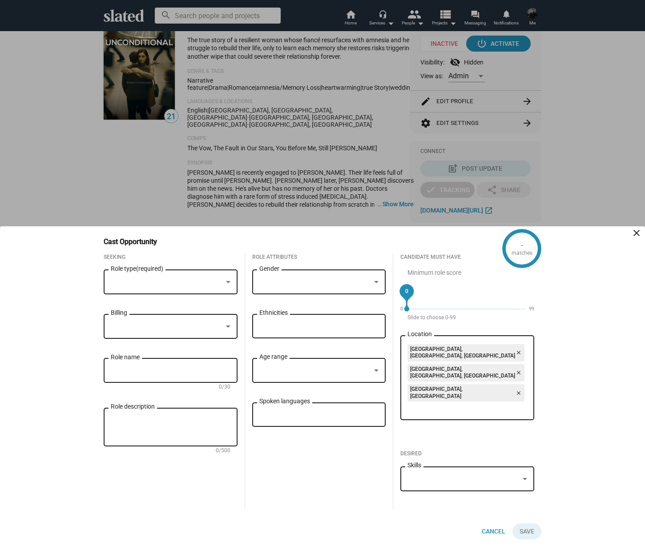
click at [171, 294] on div "Role type (required)" at bounding box center [171, 281] width 120 height 26
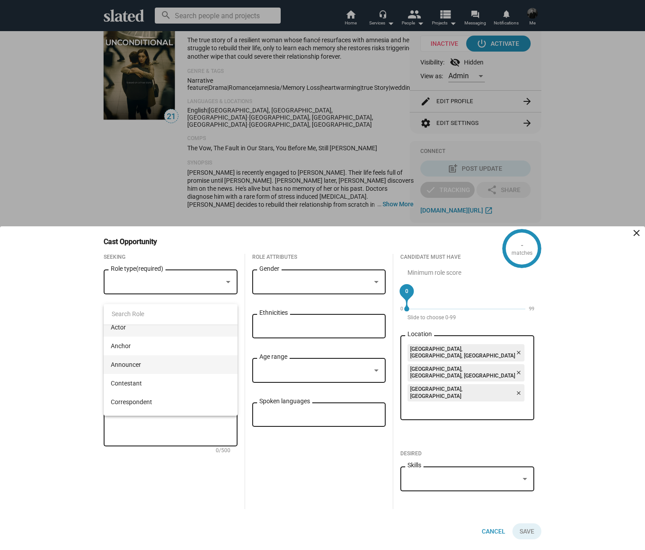
scroll to position [0, 0]
click at [134, 330] on span "Actor" at bounding box center [171, 334] width 120 height 19
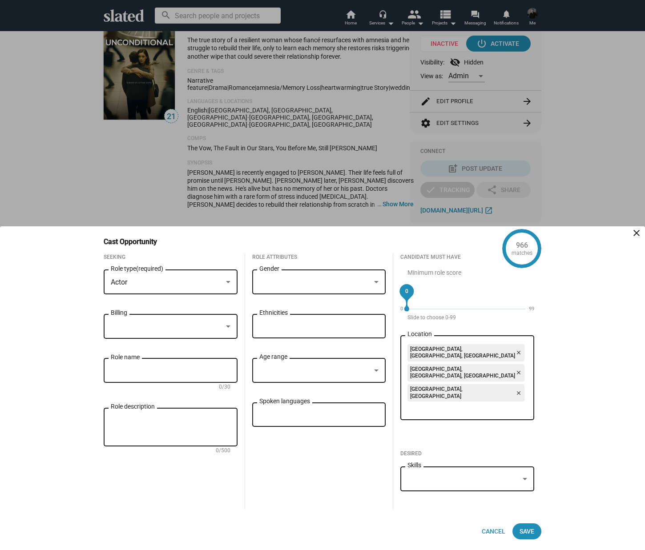
click at [289, 287] on div at bounding box center [315, 282] width 112 height 9
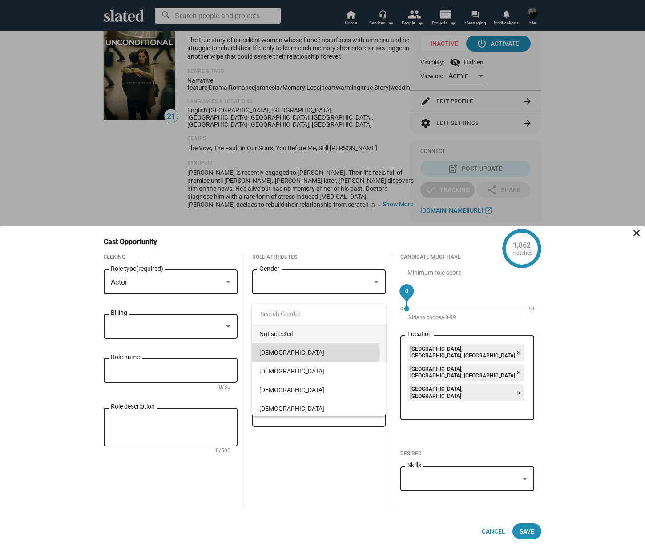
click at [290, 354] on span "[DEMOGRAPHIC_DATA]" at bounding box center [319, 352] width 120 height 19
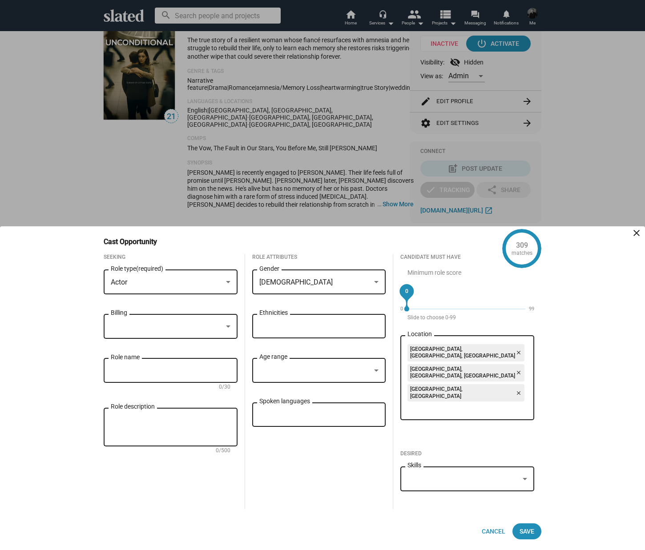
click at [201, 331] on div at bounding box center [167, 326] width 112 height 9
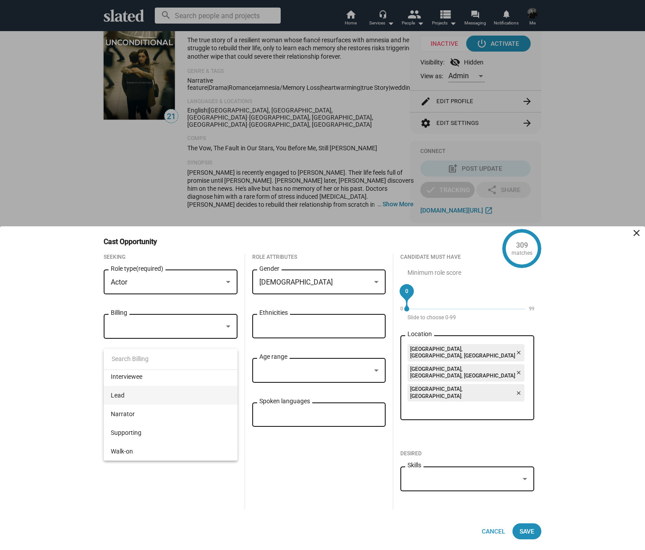
scroll to position [57, 0]
click at [138, 397] on span "Lead" at bounding box center [171, 396] width 120 height 19
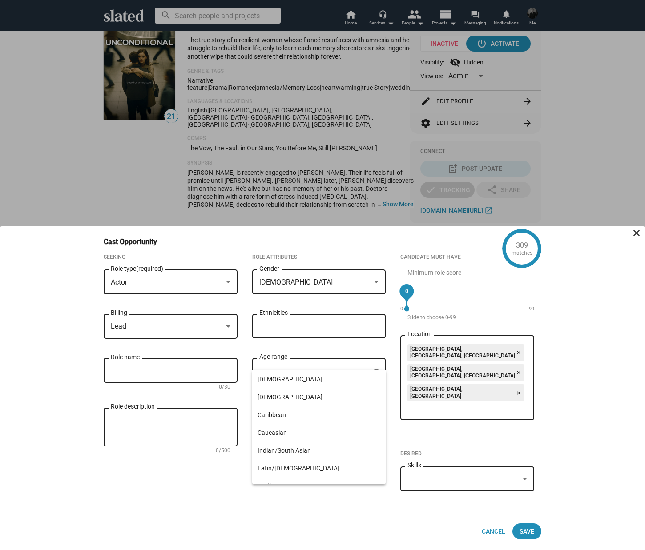
click at [307, 330] on input "Ethnicities" at bounding box center [321, 326] width 120 height 8
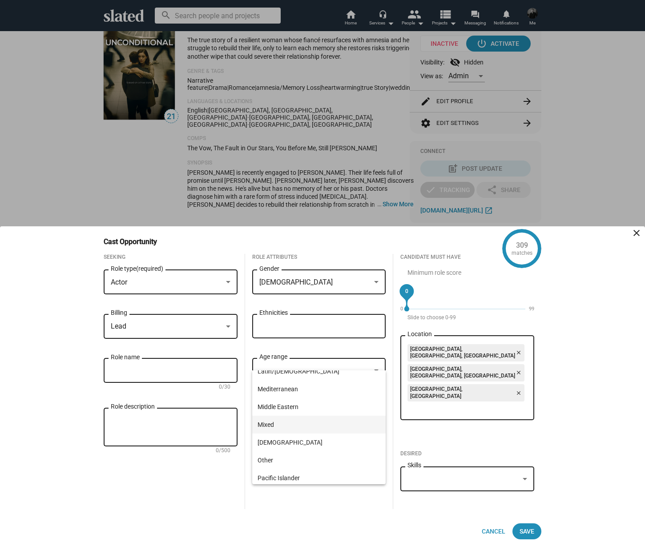
scroll to position [0, 0]
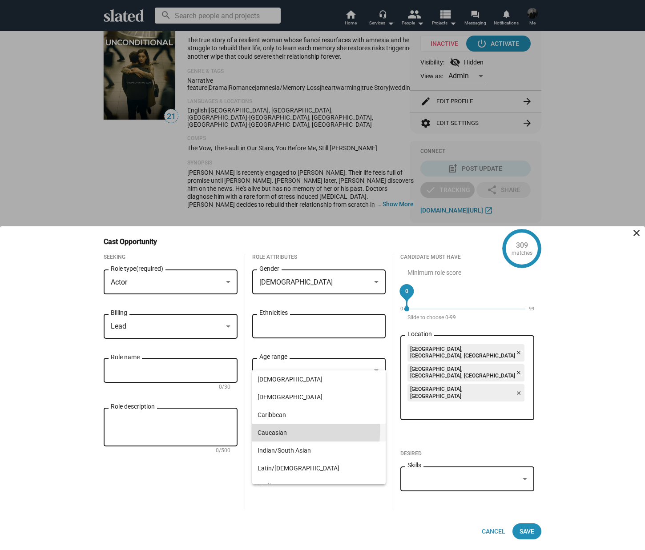
click at [292, 429] on span "Caucasian" at bounding box center [318, 433] width 123 height 18
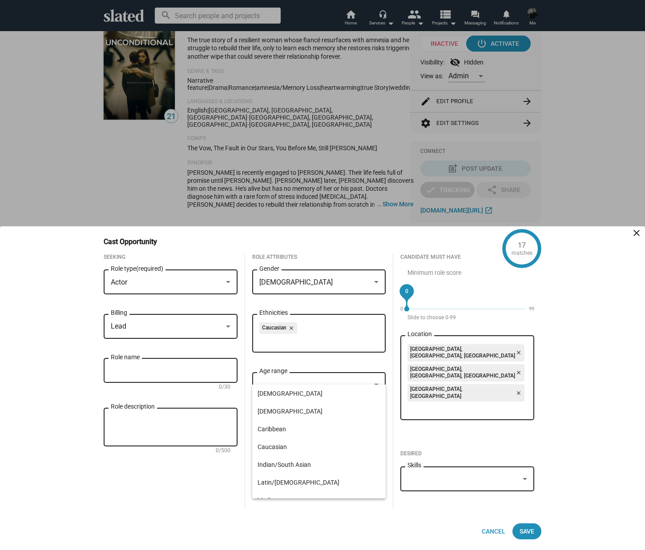
click at [515, 357] on mat-icon "close" at bounding box center [518, 353] width 6 height 8
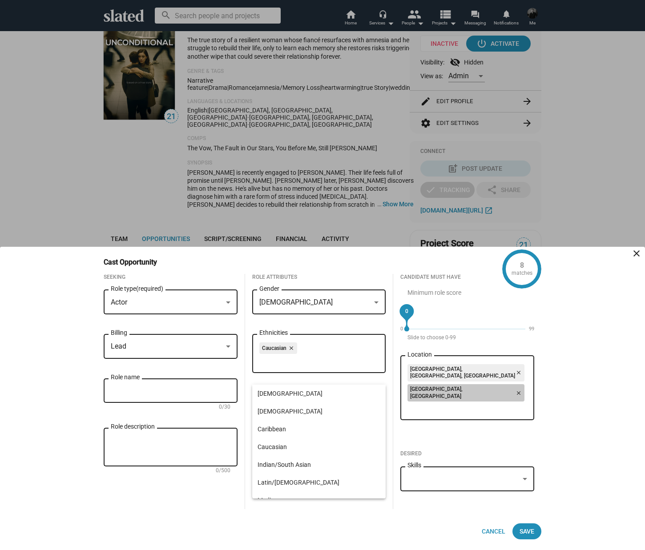
click at [513, 392] on mat-icon "close" at bounding box center [517, 393] width 8 height 8
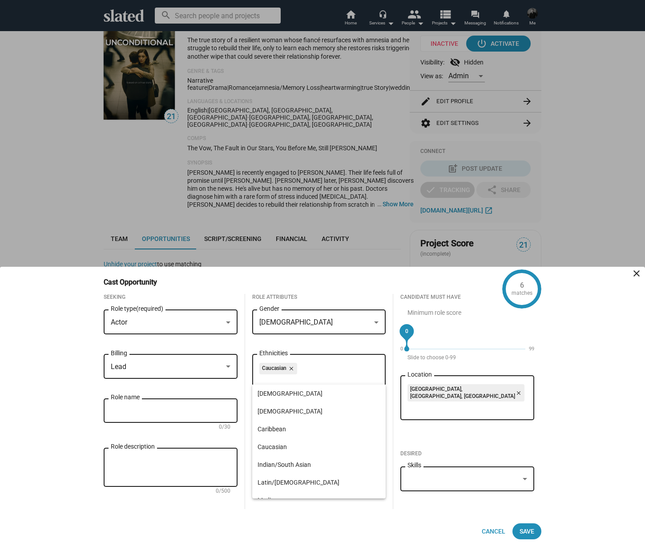
click at [515, 393] on mat-icon "close" at bounding box center [518, 393] width 6 height 8
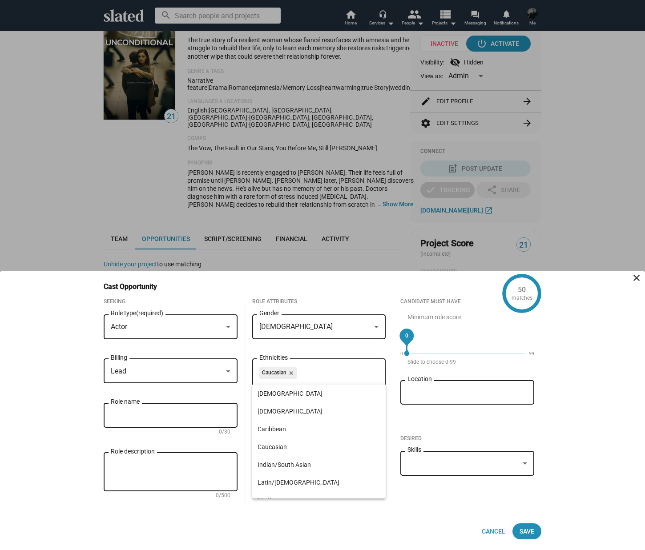
click at [185, 413] on input "Role name" at bounding box center [171, 416] width 120 height 8
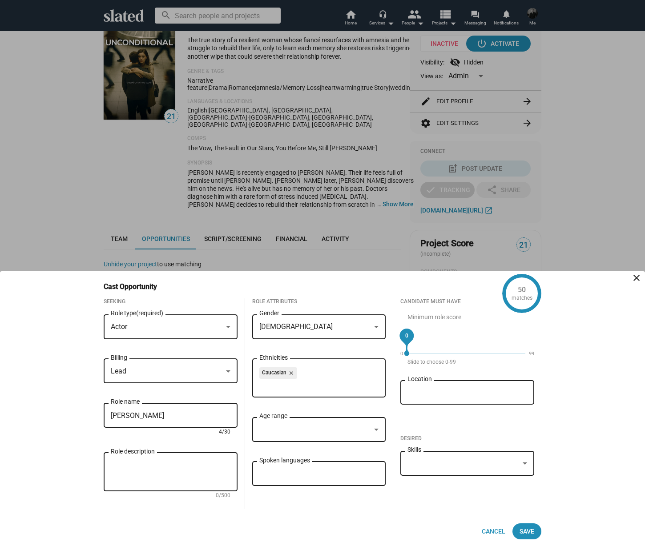
type input "[PERSON_NAME]"
click at [279, 422] on div "Age range" at bounding box center [319, 428] width 120 height 26
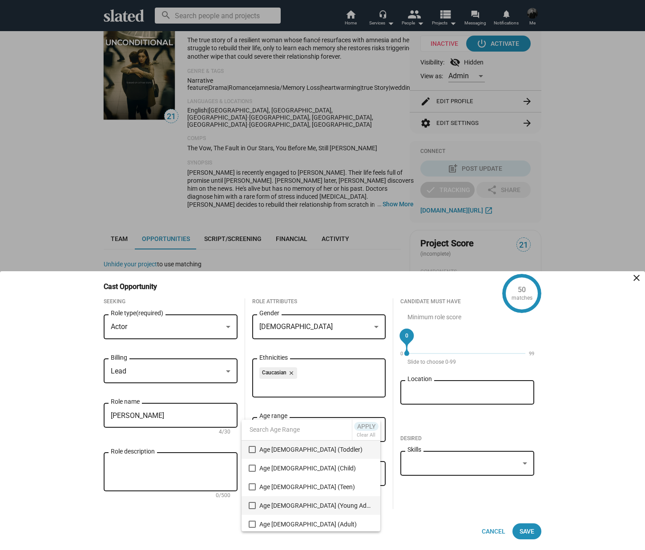
click at [282, 505] on span "Age [DEMOGRAPHIC_DATA] (Young Adult)" at bounding box center [316, 505] width 114 height 19
click at [278, 520] on span "Age [DEMOGRAPHIC_DATA] (Adult)" at bounding box center [316, 524] width 114 height 19
click at [413, 512] on div at bounding box center [322, 275] width 645 height 550
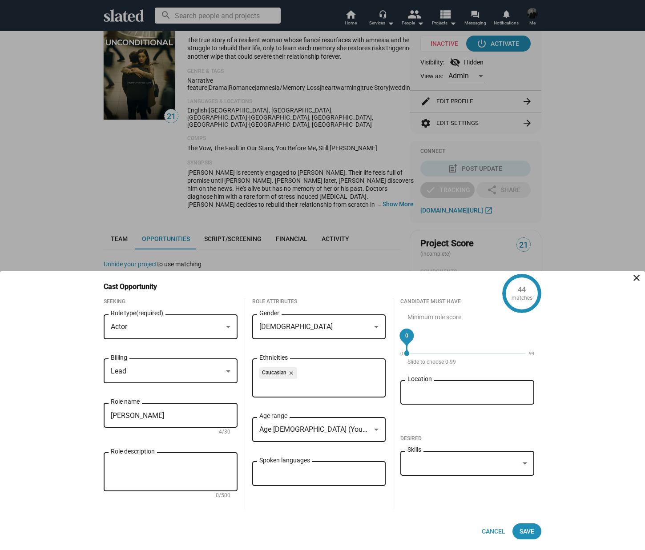
click at [175, 475] on textarea "Role description" at bounding box center [171, 472] width 120 height 24
click at [164, 470] on textarea "Role description" at bounding box center [171, 472] width 120 height 24
paste textarea "Once a confident man with a natural charm, he’s now an alien in his own skin."
paste textarea "[PERSON_NAME]’s path is uncertain and constantly shifting. The actor portraying…"
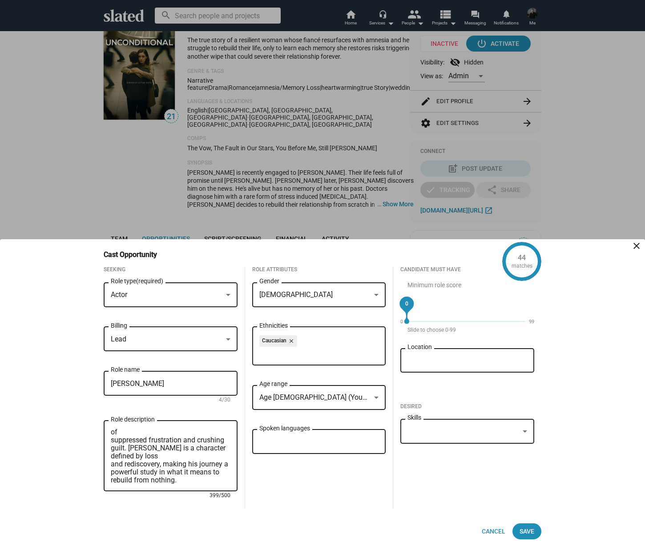
click at [111, 481] on textarea "Once a confident man with a natural charm, he’s now an alien in his own skin. […" at bounding box center [171, 456] width 120 height 56
click at [112, 441] on textarea "Once a confident man with a natural charm, he’s now an alien in his own skin. […" at bounding box center [171, 456] width 120 height 56
click at [111, 473] on textarea "Once a confident man with a natural charm, he’s now an alien in his own skin. […" at bounding box center [171, 456] width 120 height 56
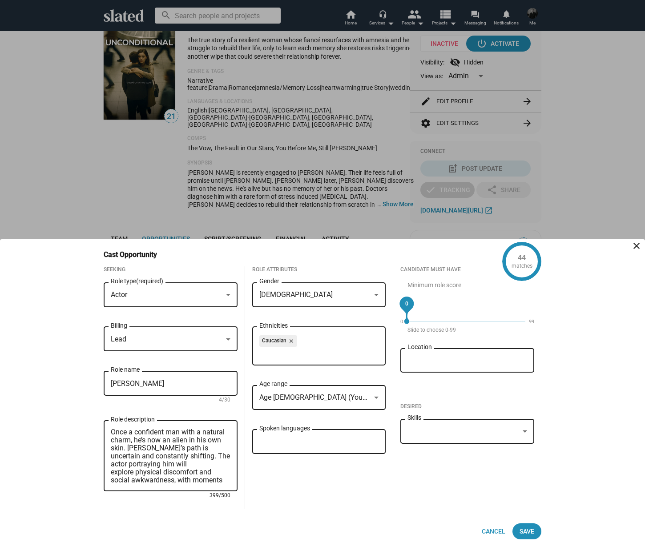
scroll to position [4, 0]
drag, startPoint x: 216, startPoint y: 452, endPoint x: 157, endPoint y: 445, distance: 59.6
click at [157, 445] on textarea "Once a confident man with a natural charm, he’s now an alien in his own skin. […" at bounding box center [171, 456] width 120 height 56
click at [111, 461] on textarea "Once a confident man with a natural charm, he’s now an alien in his own skin. T…" at bounding box center [171, 456] width 120 height 56
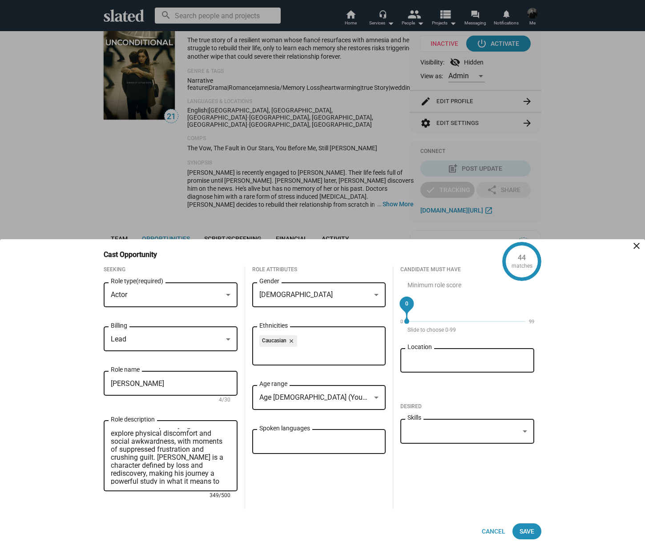
click at [147, 457] on textarea "Once a confident man with a natural charm, he’s now an alien in his own skin. T…" at bounding box center [171, 456] width 120 height 56
drag, startPoint x: 148, startPoint y: 458, endPoint x: 109, endPoint y: 456, distance: 38.7
click at [109, 456] on div "Once a confident man with a natural charm, he’s now an alien in his own skin. T…" at bounding box center [171, 455] width 134 height 72
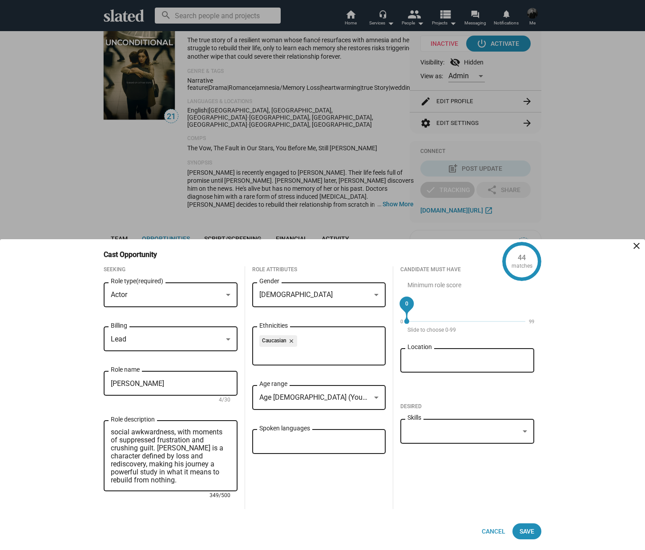
click at [174, 483] on textarea "Once a confident man with a natural charm, he’s now an alien in his own skin. T…" at bounding box center [171, 456] width 120 height 56
type textarea "Once a confident man with a natural charm, he’s now an alien in his own skin. T…"
click at [520, 529] on span "Save" at bounding box center [526, 531] width 15 height 16
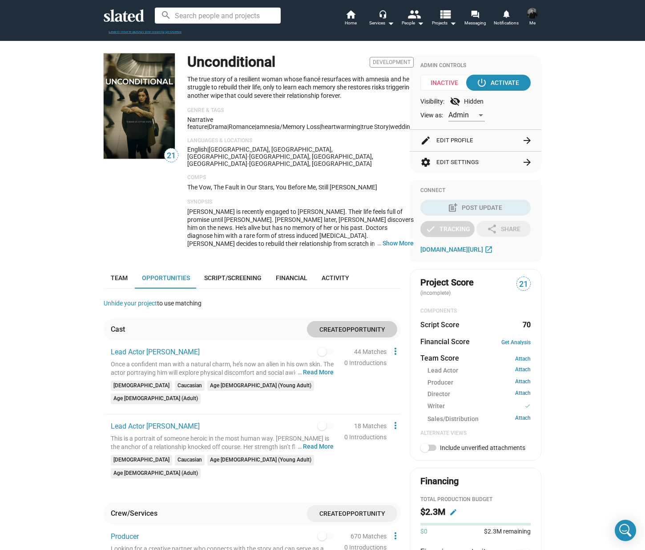
scroll to position [61, 0]
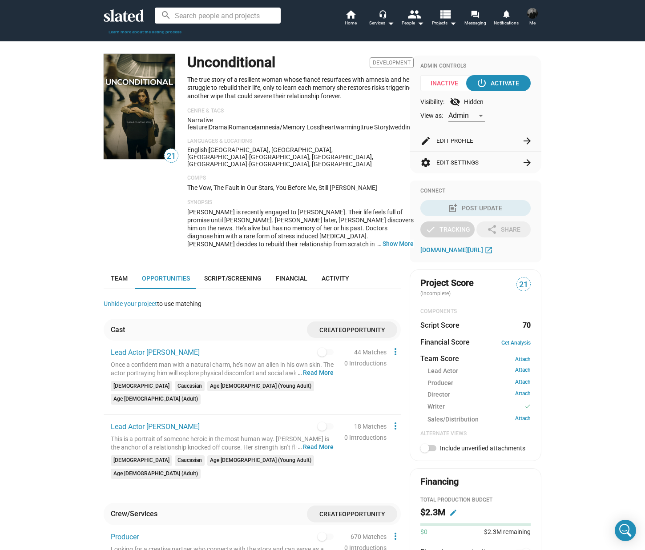
click at [449, 162] on button "settings Edit Settings arrow_forward" at bounding box center [475, 162] width 110 height 21
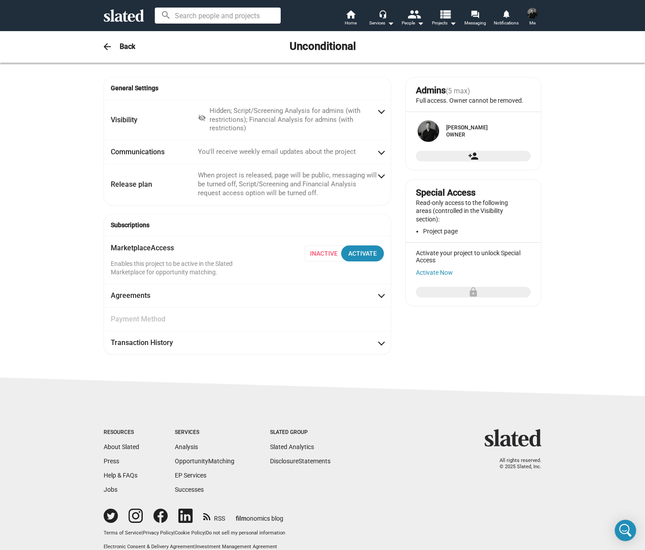
scroll to position [5, 0]
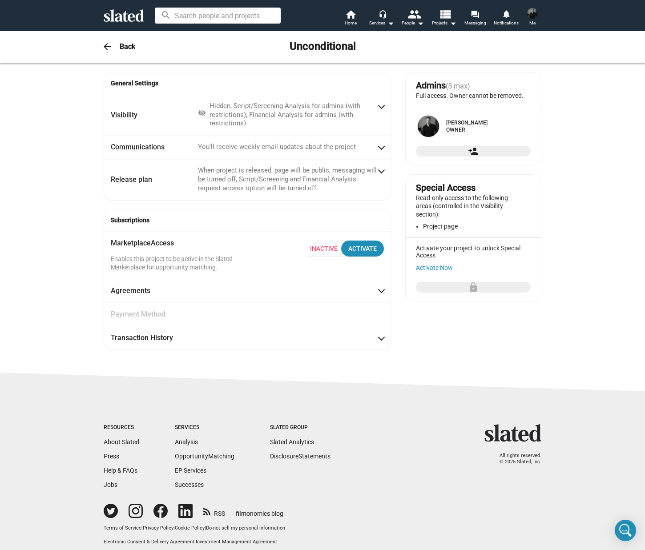
click at [102, 44] on mat-icon "arrow_back" at bounding box center [107, 46] width 11 height 11
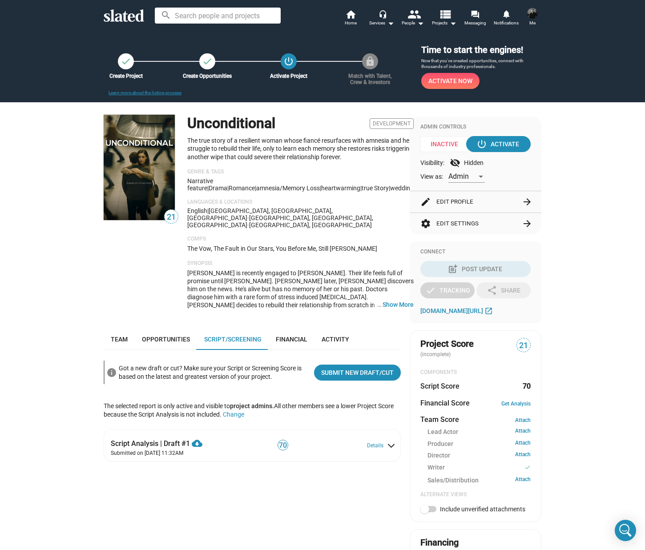
click at [440, 203] on button "edit Edit Profile arrow_forward" at bounding box center [475, 201] width 110 height 21
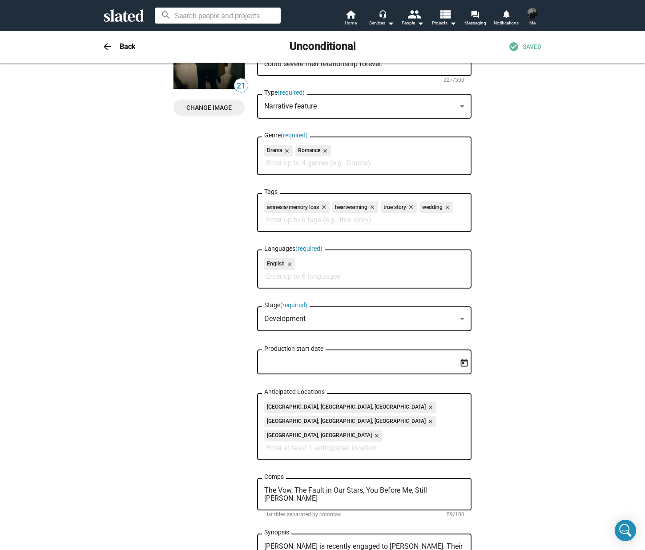
scroll to position [94, 0]
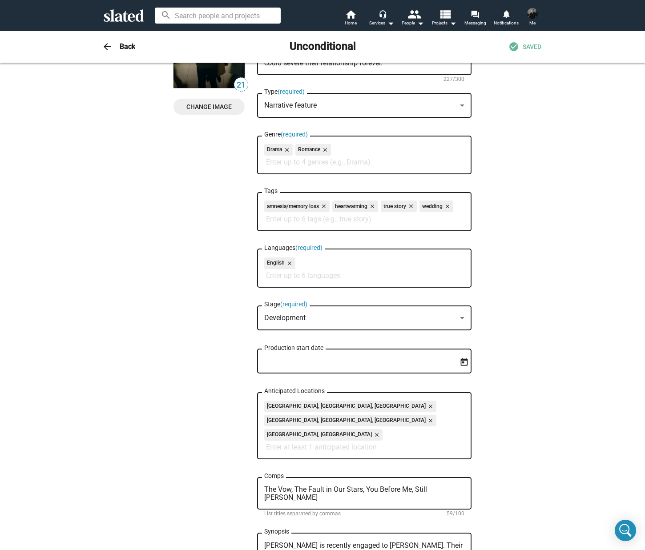
click at [425, 417] on mat-icon "close" at bounding box center [429, 421] width 8 height 8
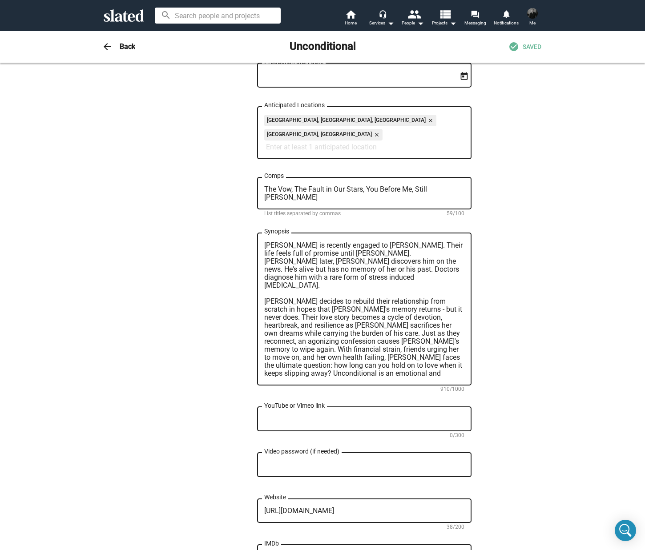
scroll to position [0, 0]
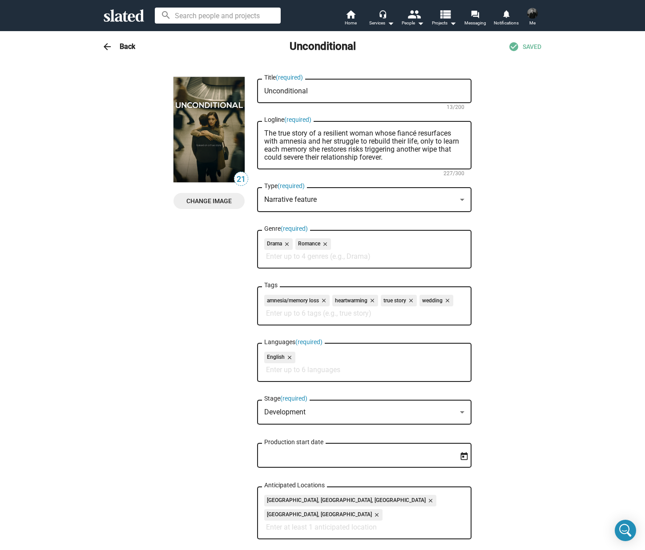
click at [102, 48] on mat-icon "arrow_back" at bounding box center [107, 46] width 11 height 11
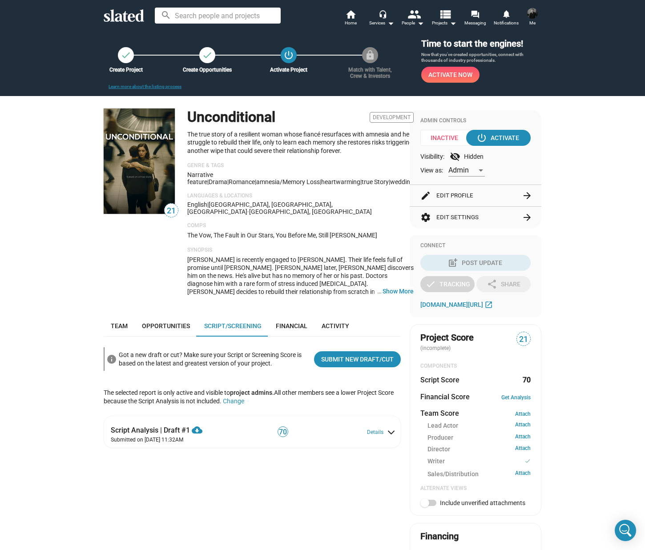
scroll to position [11, 0]
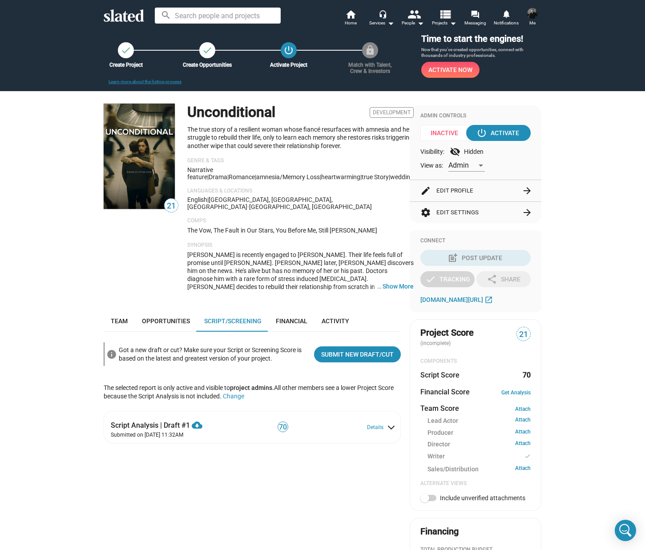
click at [363, 122] on div "Unconditional Development The true story of a resilient woman whose fiancé resu…" at bounding box center [300, 201] width 226 height 194
click at [203, 107] on h1 "Unconditional" at bounding box center [231, 112] width 88 height 19
click at [234, 242] on div at bounding box center [322, 275] width 645 height 550
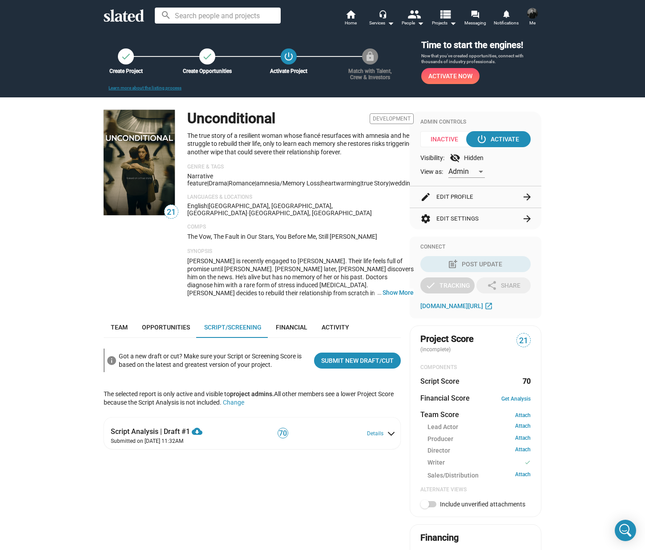
scroll to position [6, 0]
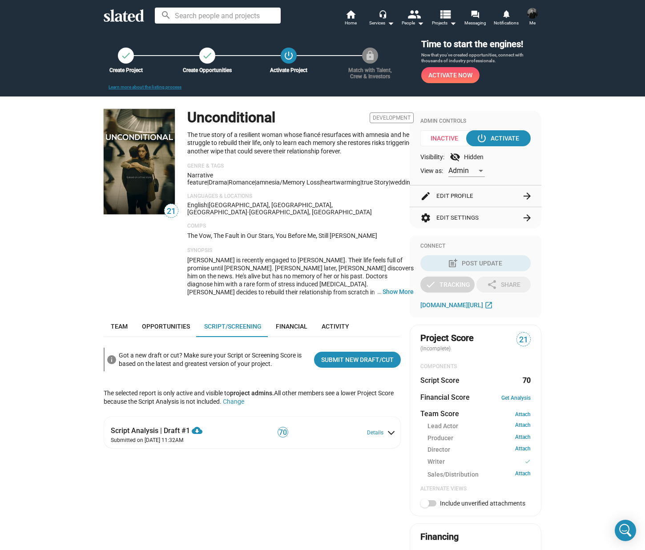
click at [469, 193] on button "edit Edit Profile arrow_forward" at bounding box center [475, 195] width 110 height 21
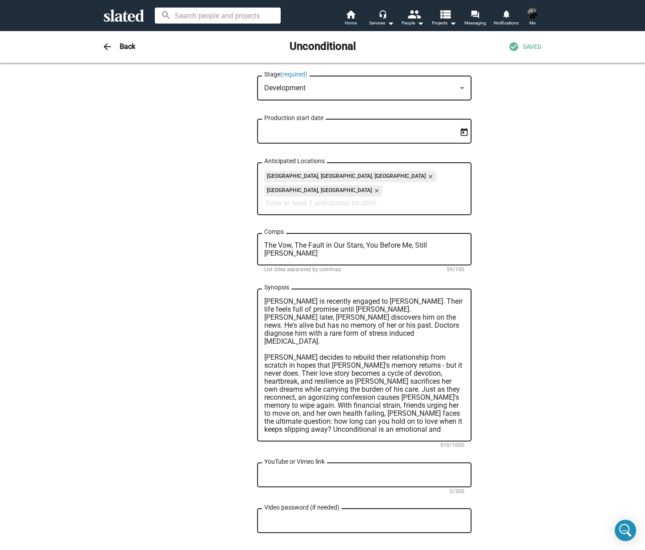
scroll to position [1, 0]
click at [406, 413] on textarea "[PERSON_NAME] is recently engaged to [PERSON_NAME]. Their life feels full of pr…" at bounding box center [364, 365] width 200 height 136
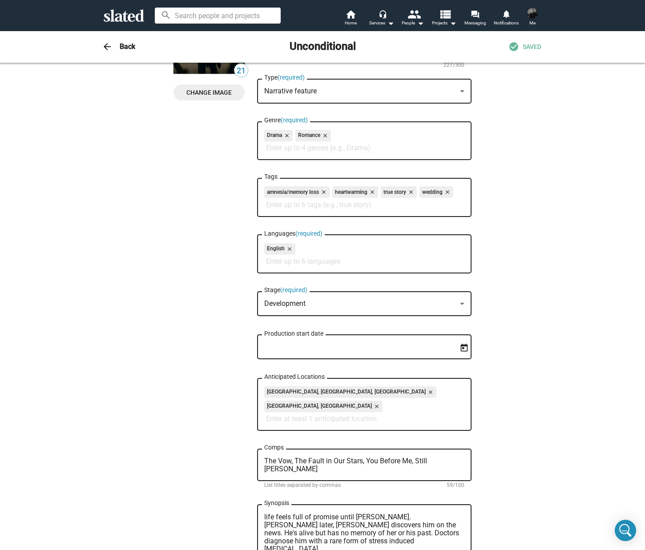
scroll to position [108, 0]
drag, startPoint x: 346, startPoint y: 191, endPoint x: 351, endPoint y: 206, distance: 15.9
click at [351, 206] on div "amnesia/memory loss close heartwarming close true story close wedding close Tags" at bounding box center [364, 197] width 200 height 40
click at [367, 208] on input "Tags" at bounding box center [366, 206] width 200 height 8
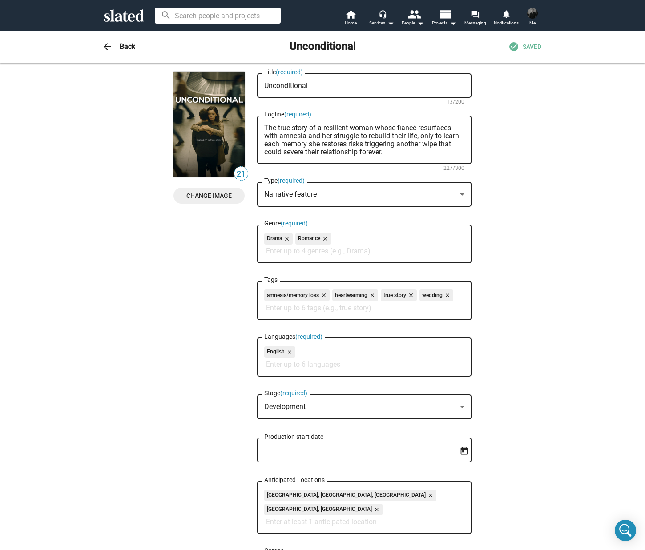
scroll to position [6, 0]
click at [325, 192] on div "Narrative feature" at bounding box center [360, 193] width 192 height 9
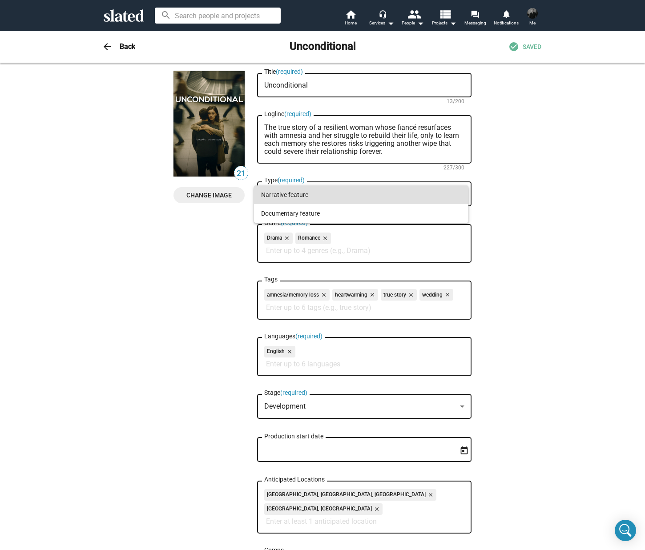
click at [574, 168] on div at bounding box center [322, 275] width 645 height 550
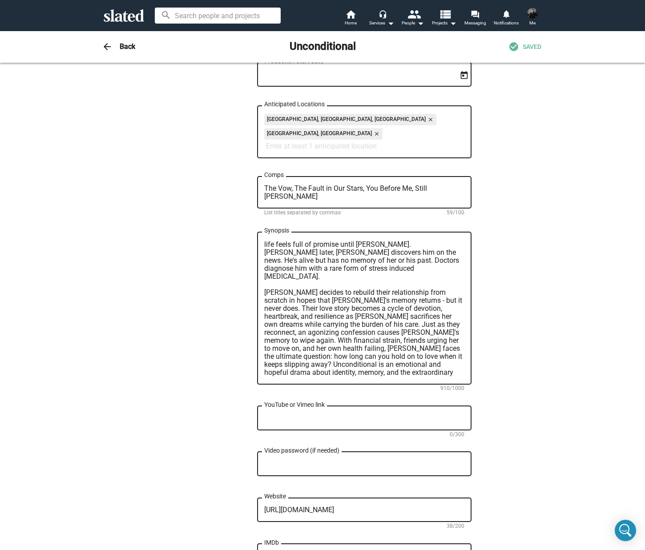
scroll to position [501, 0]
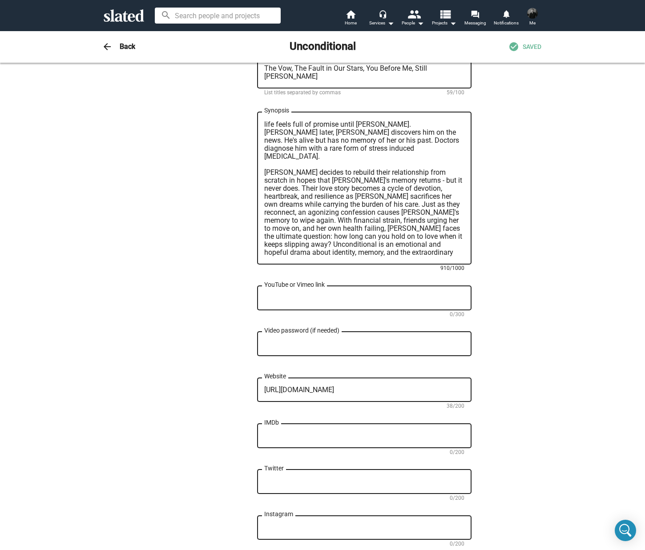
click at [344, 241] on textarea "[PERSON_NAME] is recently engaged to [PERSON_NAME]. Their life feels full of pr…" at bounding box center [364, 188] width 200 height 136
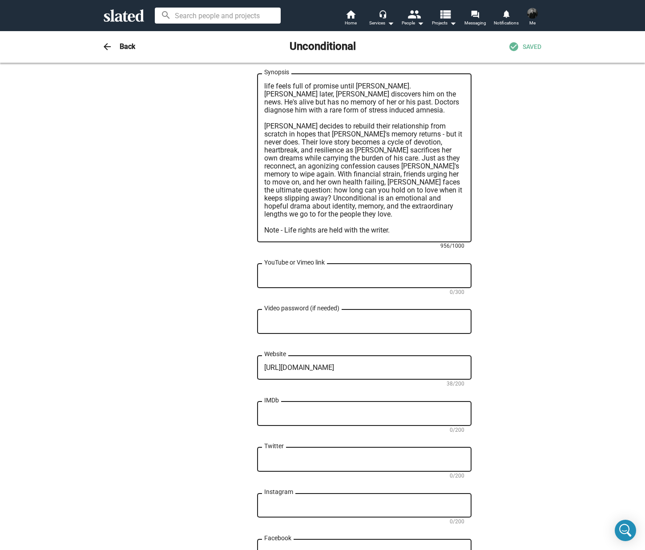
scroll to position [566, 0]
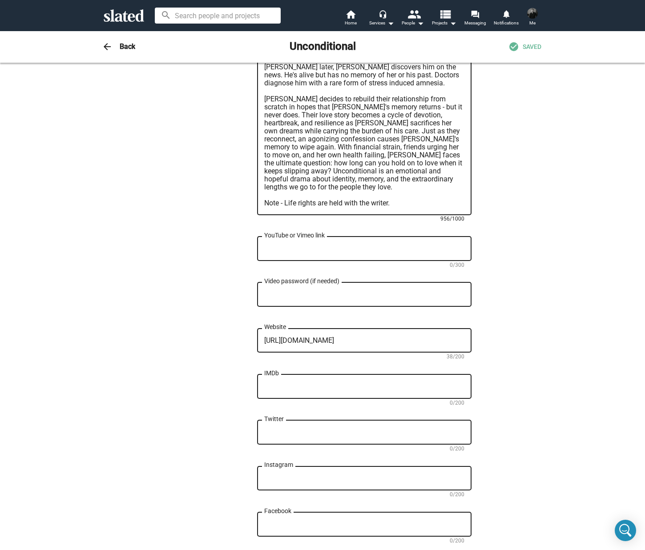
drag, startPoint x: 356, startPoint y: 192, endPoint x: 343, endPoint y: 192, distance: 12.9
click at [343, 192] on textarea "[PERSON_NAME] is recently engaged to [PERSON_NAME]. Their life feels full of pr…" at bounding box center [364, 131] width 200 height 152
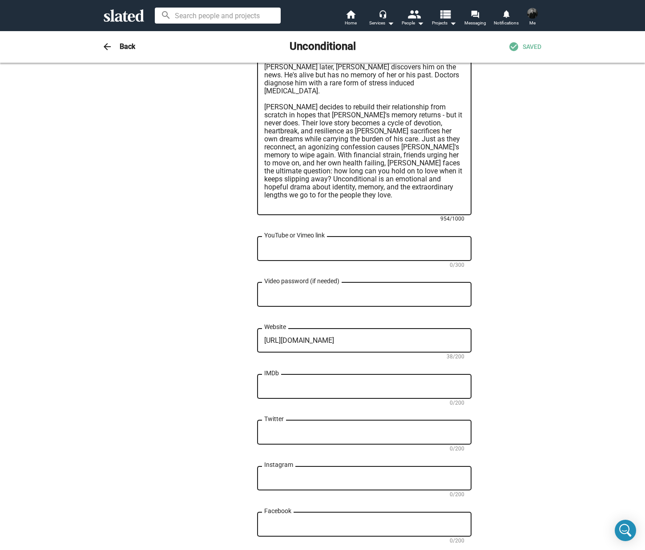
type textarea "[PERSON_NAME] is recently engaged to [PERSON_NAME]. Their life feels full of pr…"
click at [525, 214] on div "21 Change Image 21 Change Image Unconditional Title (required) 13/200 The true …" at bounding box center [322, 32] width 455 height 1042
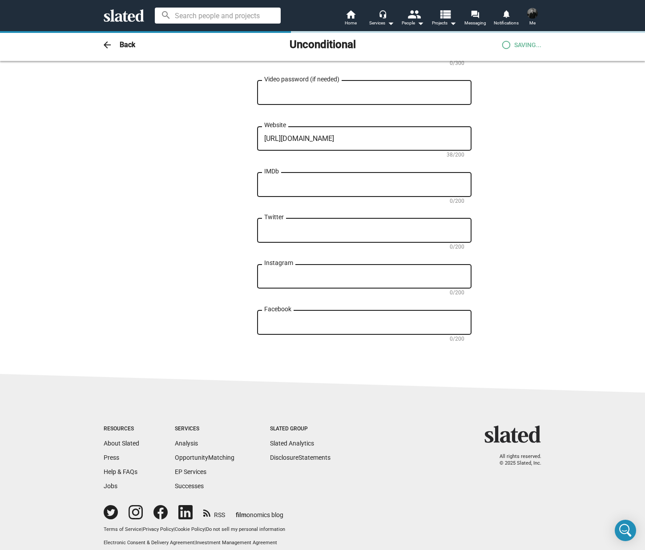
scroll to position [0, 0]
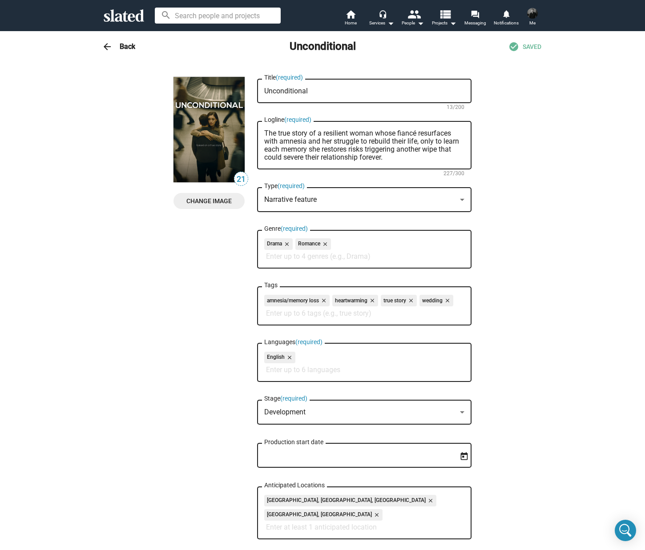
click at [102, 46] on mat-icon "arrow_back" at bounding box center [107, 46] width 11 height 11
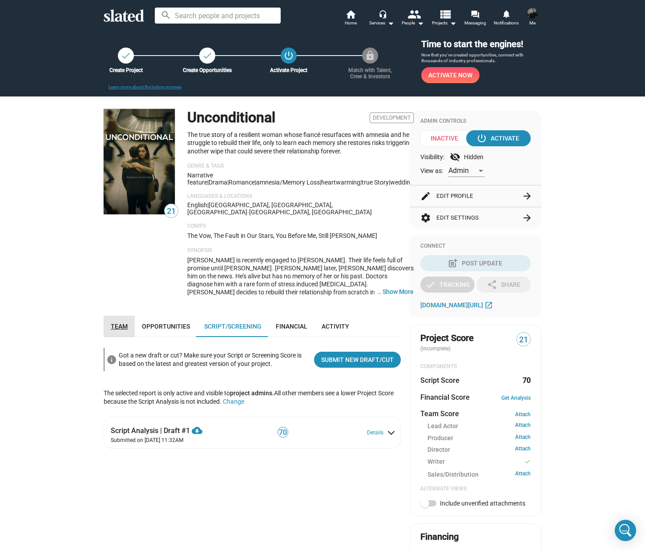
click at [112, 323] on span "Team" at bounding box center [119, 326] width 17 height 7
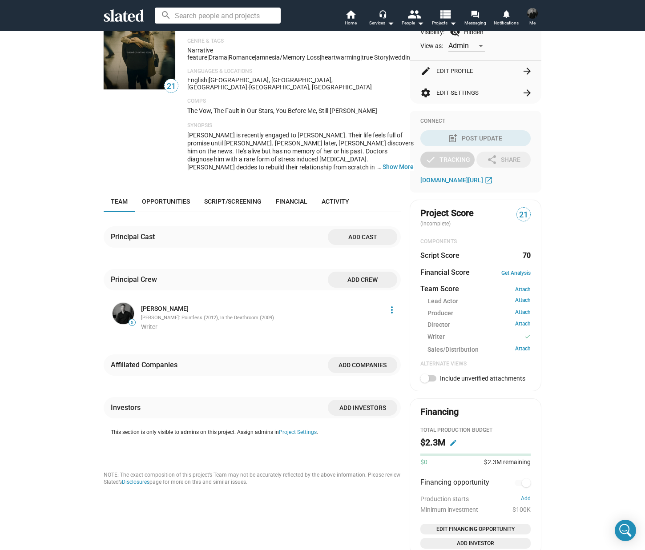
scroll to position [130, 0]
click at [172, 192] on link "Opportunities" at bounding box center [166, 202] width 62 height 21
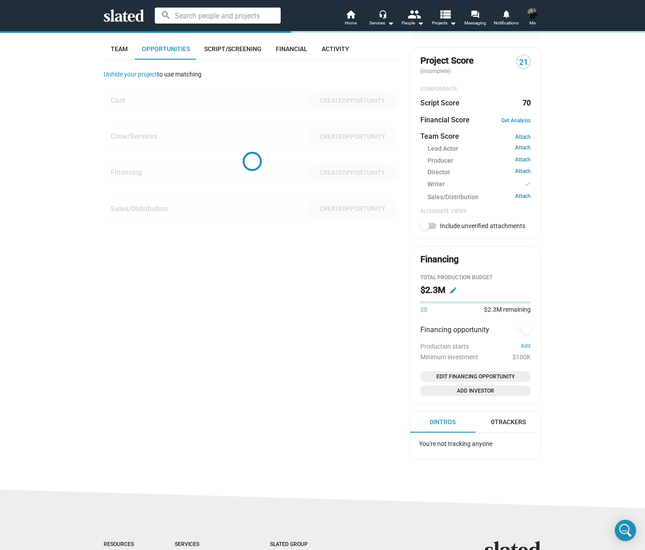
scroll to position [284, 0]
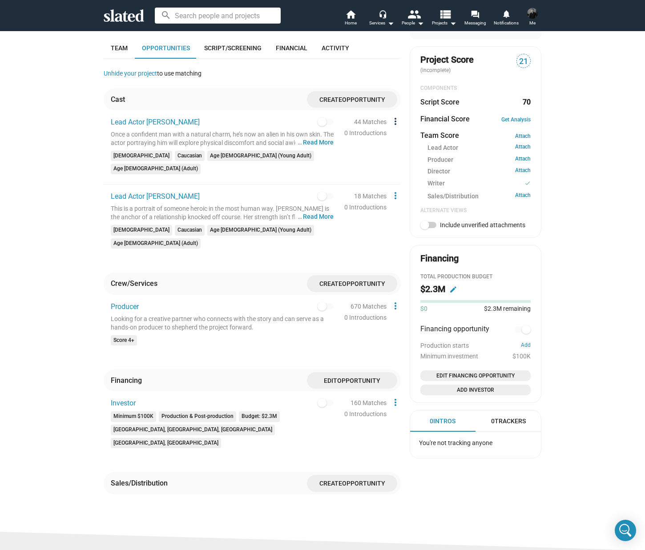
click at [393, 116] on mat-icon "more_vert" at bounding box center [395, 121] width 11 height 11
click at [393, 116] on div at bounding box center [322, 275] width 645 height 550
drag, startPoint x: 393, startPoint y: 116, endPoint x: 393, endPoint y: 220, distance: 104.9
click at [393, 220] on opportunities-section "Cast Create Opportunity Lead Actor [PERSON_NAME] Once a confident man with a na…" at bounding box center [252, 180] width 297 height 184
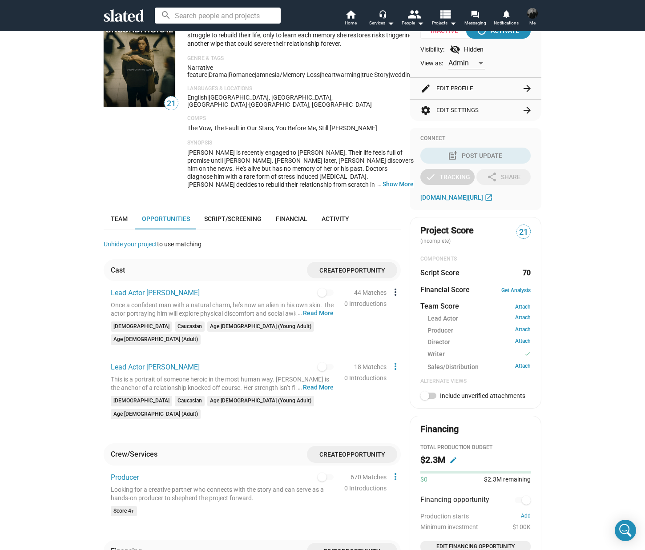
scroll to position [129, 0]
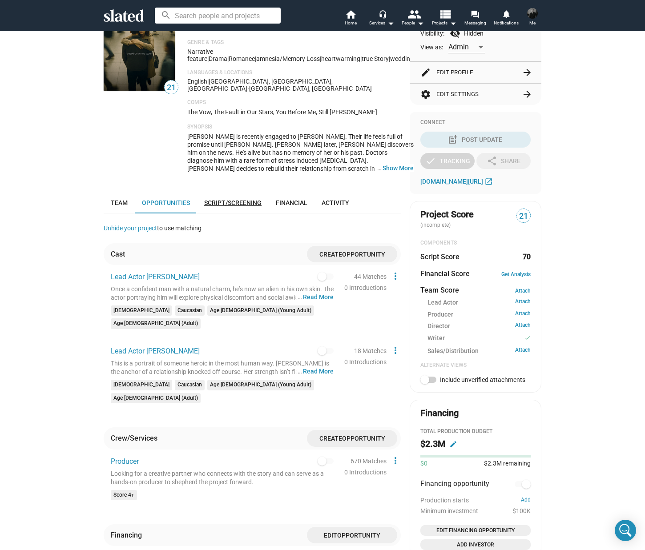
click at [249, 199] on span "Script/Screening" at bounding box center [232, 202] width 57 height 7
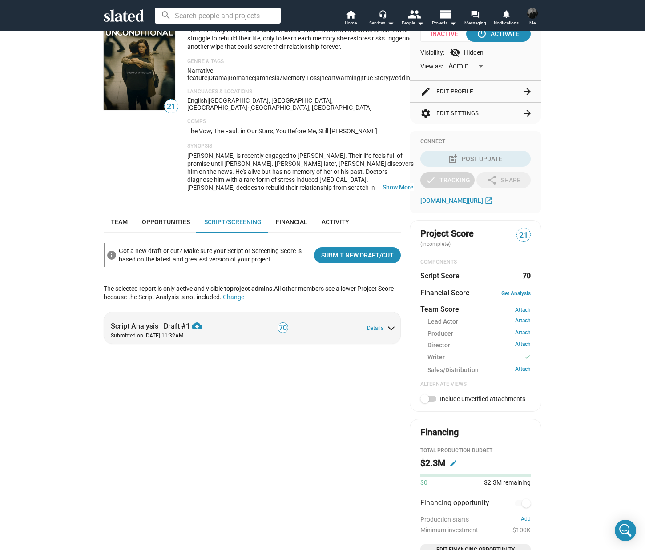
scroll to position [39, 0]
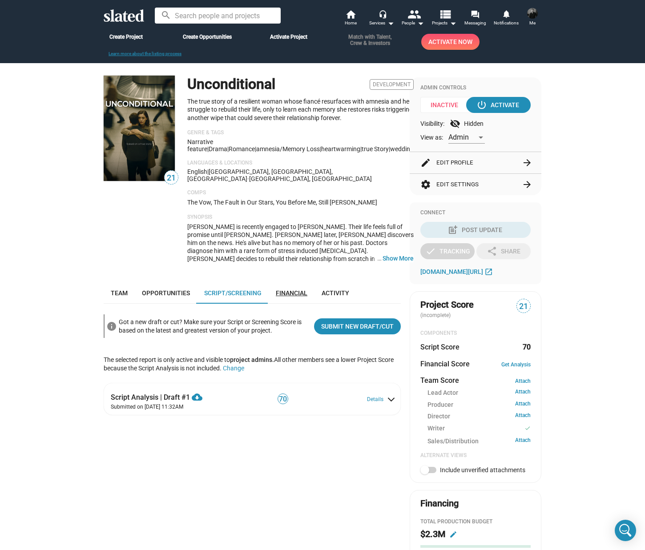
click at [293, 289] on span "Financial" at bounding box center [292, 292] width 32 height 7
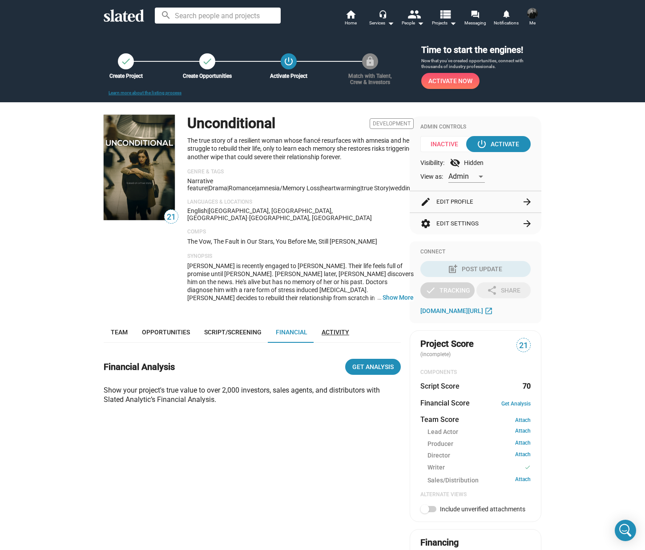
click at [341, 329] on span "Activity" at bounding box center [335, 332] width 28 height 7
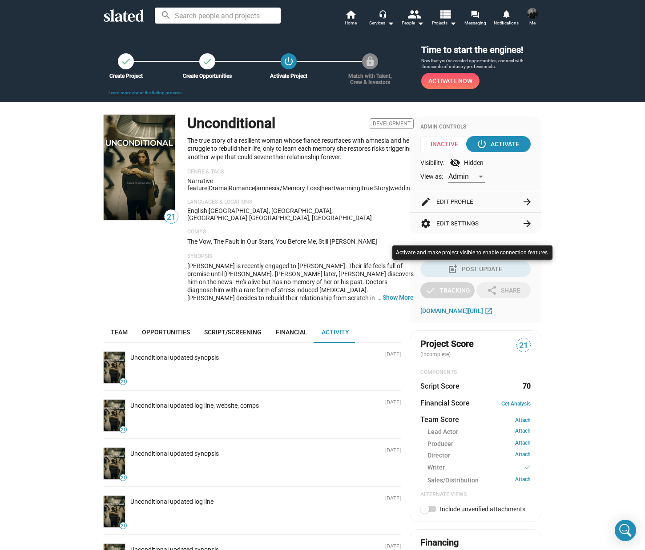
click at [510, 146] on div at bounding box center [322, 275] width 645 height 550
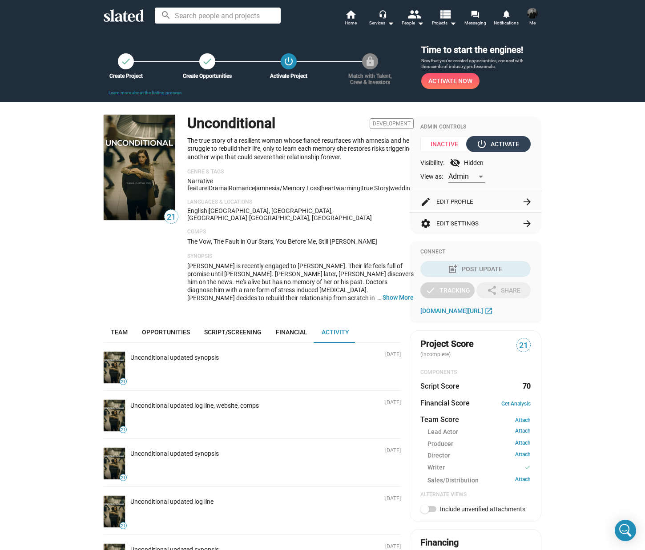
click at [495, 144] on div "power_settings_new Activate" at bounding box center [498, 144] width 41 height 16
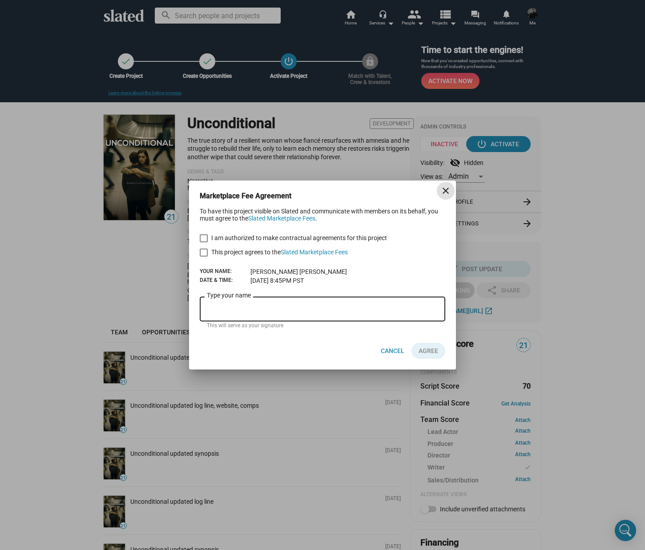
click at [200, 239] on span at bounding box center [204, 238] width 8 height 8
click at [203, 242] on input "I am authorized to make contractual agreements for this project" at bounding box center [203, 242] width 0 height 0
checkbox input "true"
click at [202, 253] on span at bounding box center [204, 253] width 8 height 8
click at [203, 257] on input "This project agrees to the Slated Marketplace Fees" at bounding box center [203, 257] width 0 height 0
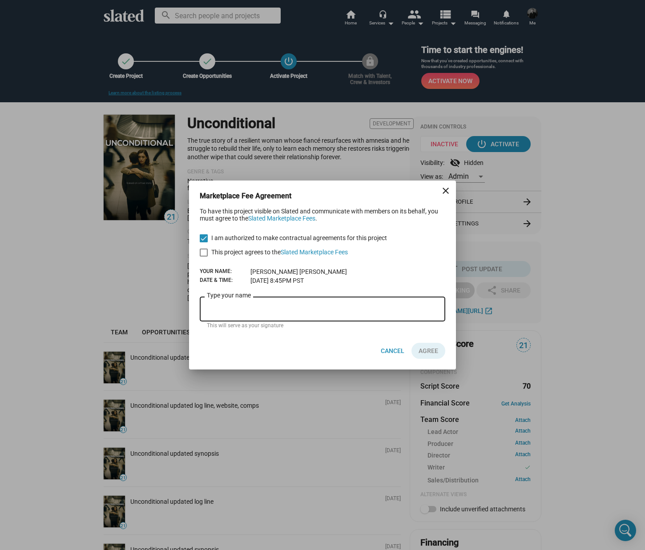
checkbox input "true"
click at [235, 320] on div "Type your name" at bounding box center [322, 308] width 231 height 26
click at [234, 317] on div "Type your name" at bounding box center [322, 308] width 231 height 26
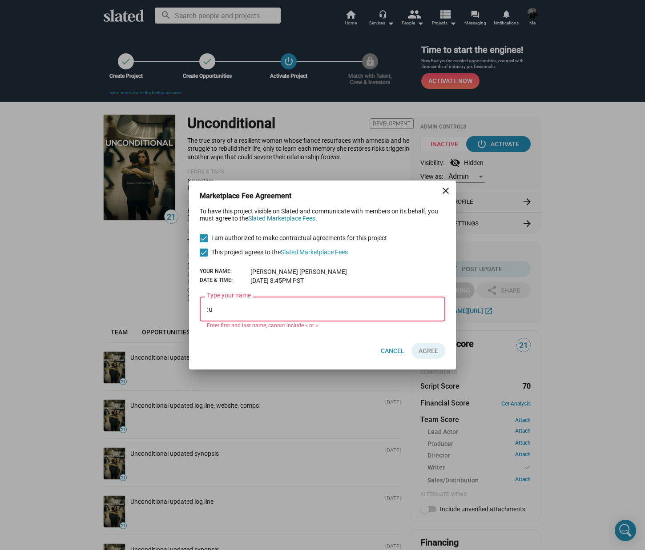
type input ":"
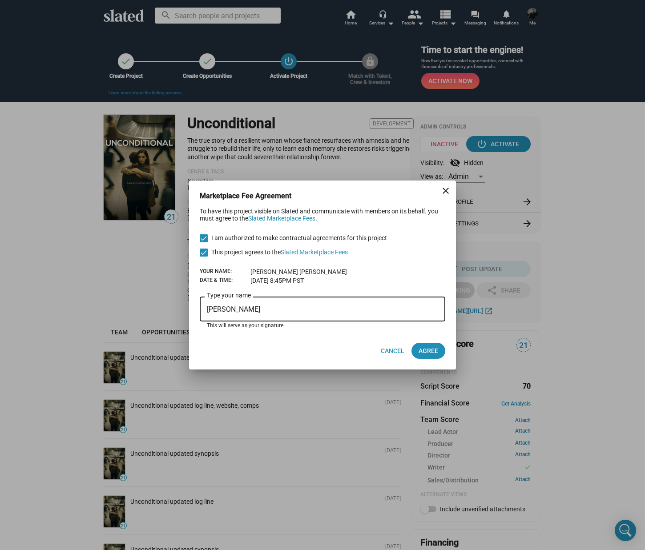
type input "[PERSON_NAME]"
click at [204, 249] on span at bounding box center [204, 253] width 8 height 8
click at [204, 257] on input "This project agrees to the Slated Marketplace Fees" at bounding box center [203, 257] width 0 height 0
click at [204, 249] on span at bounding box center [204, 253] width 8 height 8
click at [204, 257] on input "This project agrees to the Slated Marketplace Fees" at bounding box center [203, 257] width 0 height 0
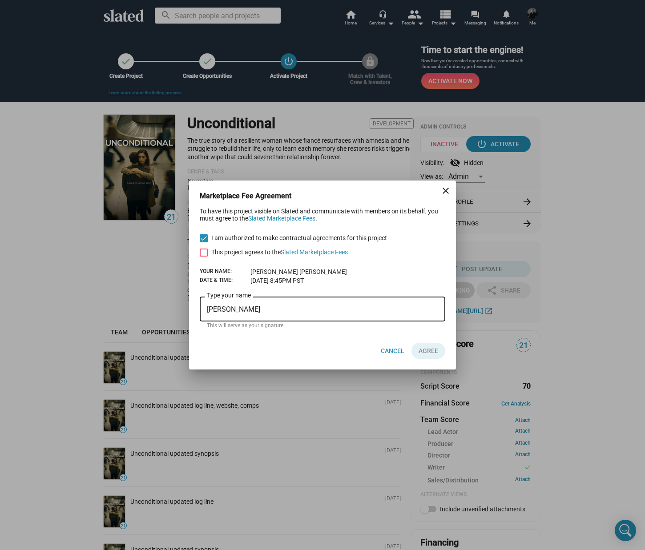
checkbox input "true"
click at [430, 348] on span "AGREE" at bounding box center [428, 351] width 20 height 16
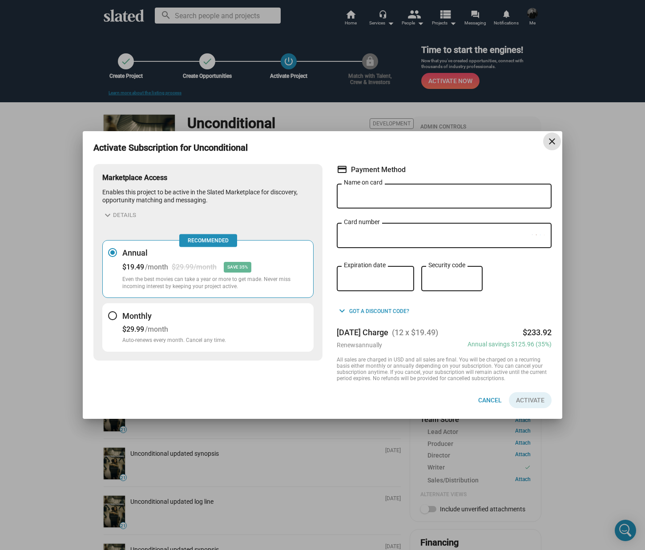
click at [115, 314] on div at bounding box center [112, 315] width 9 height 9
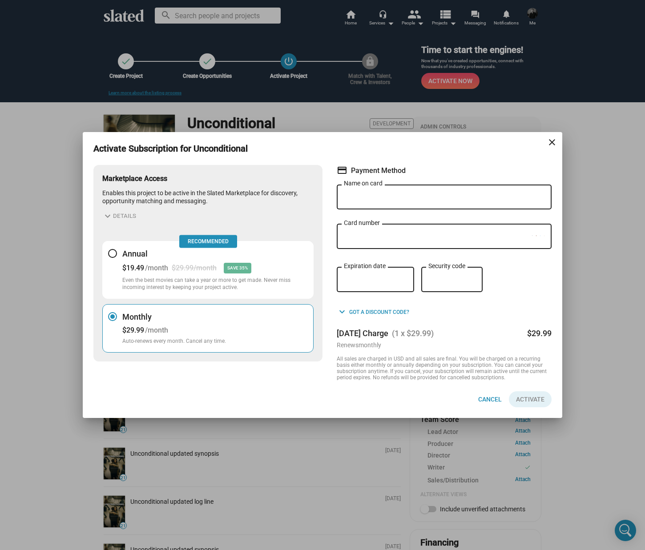
click at [369, 196] on input "Name on card" at bounding box center [444, 197] width 200 height 8
type input "[PERSON_NAME]"
click at [376, 241] on div "Card number" at bounding box center [438, 235] width 188 height 27
click at [455, 273] on div "Security code" at bounding box center [451, 278] width 47 height 27
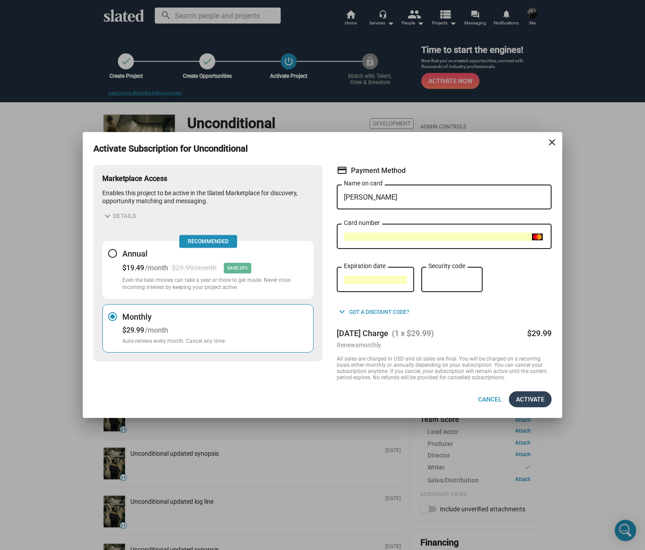
click at [529, 397] on span "Activate" at bounding box center [530, 399] width 28 height 16
click at [535, 400] on span "Activate" at bounding box center [530, 399] width 28 height 16
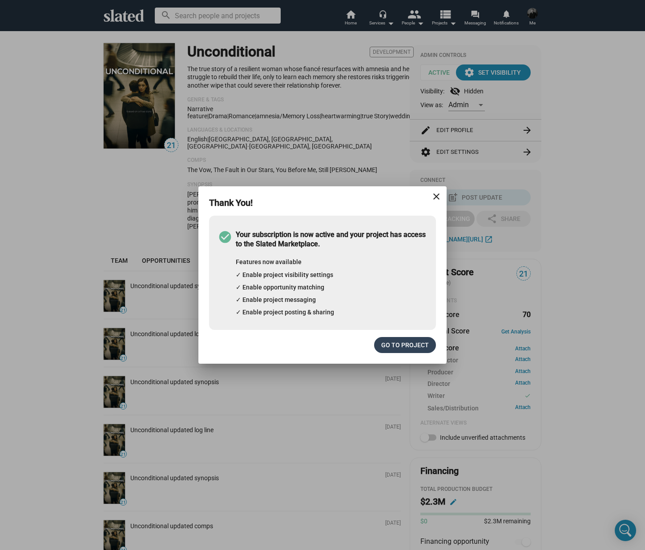
click at [406, 347] on span "Go to project" at bounding box center [405, 345] width 48 height 16
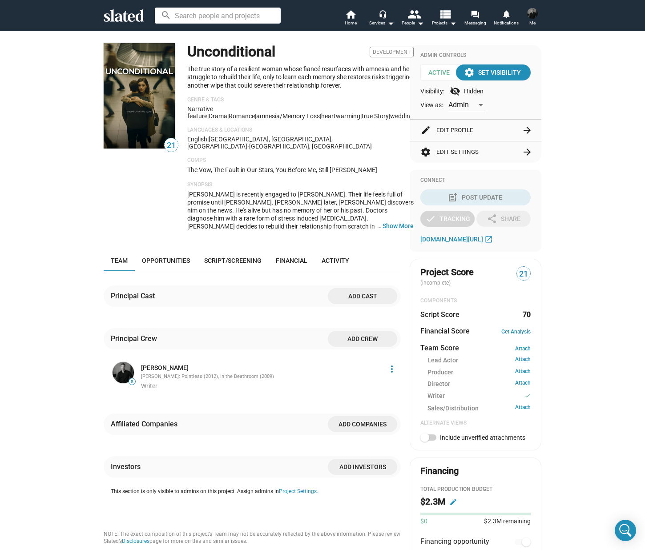
click at [465, 103] on span "Admin" at bounding box center [458, 104] width 20 height 8
click at [464, 120] on span "Member" at bounding box center [463, 123] width 37 height 19
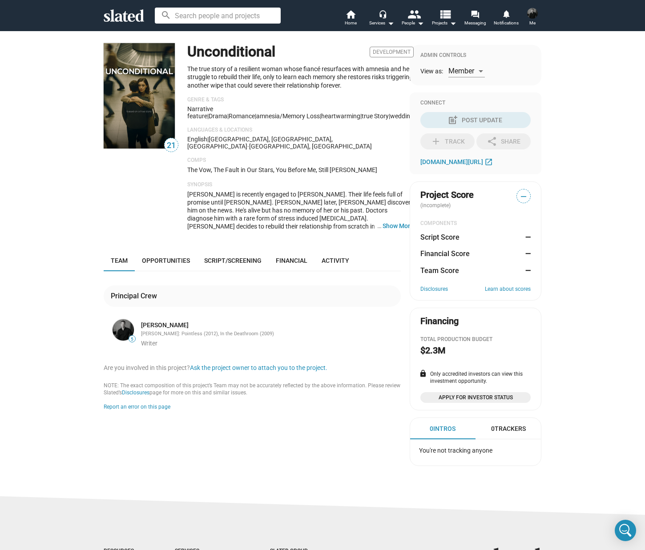
click at [476, 75] on div "Member" at bounding box center [466, 68] width 36 height 18
click at [457, 55] on span "Admin" at bounding box center [463, 52] width 37 height 19
